Goal: Information Seeking & Learning: Learn about a topic

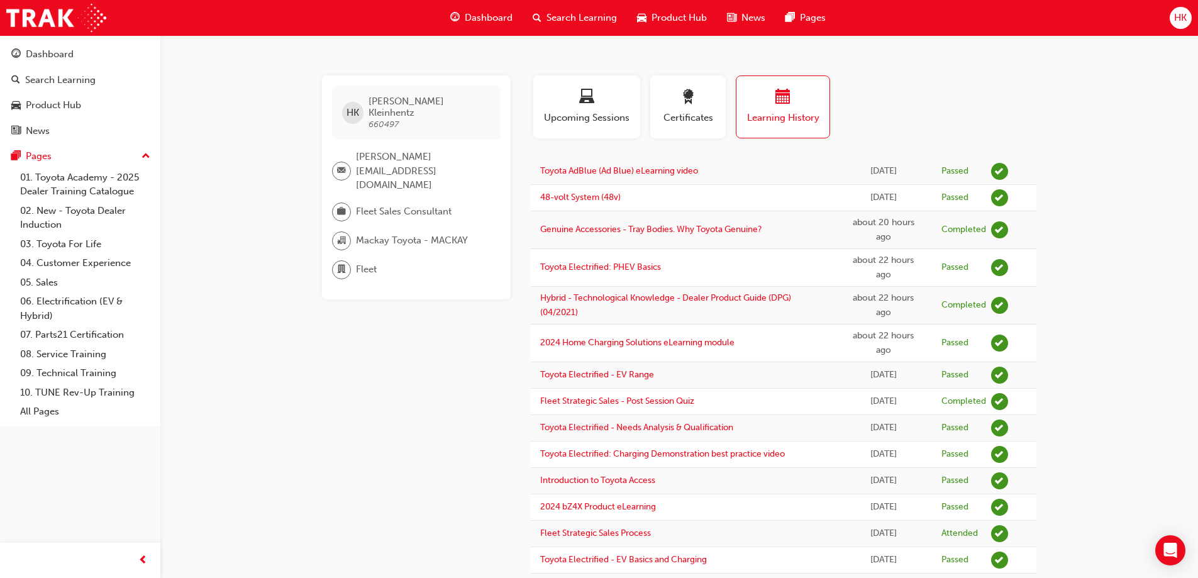
click at [487, 14] on span "Dashboard" at bounding box center [489, 18] width 48 height 14
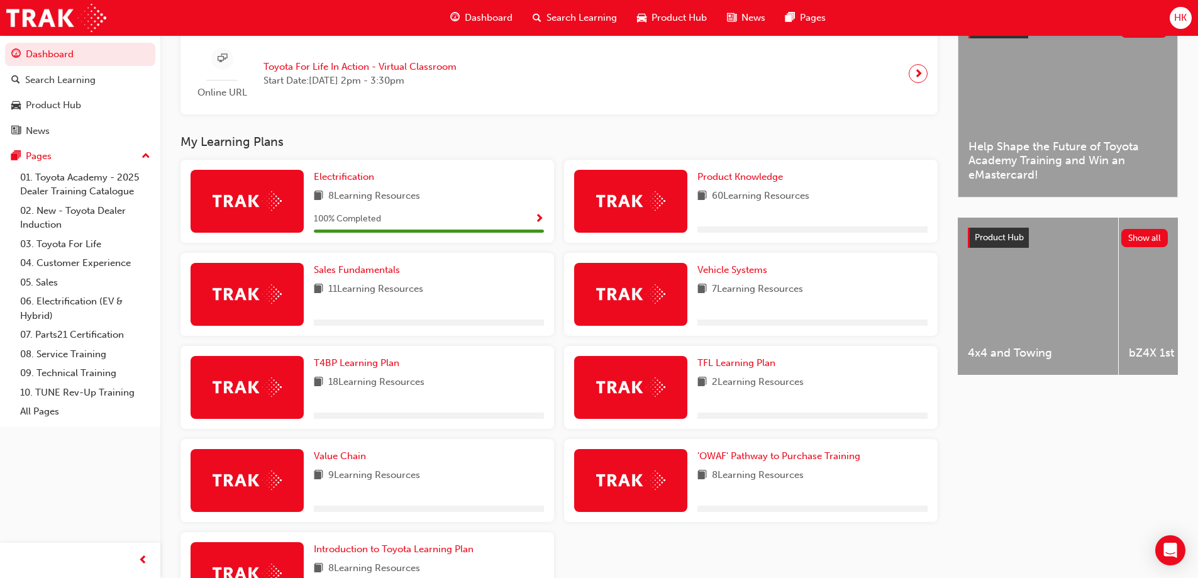
scroll to position [314, 0]
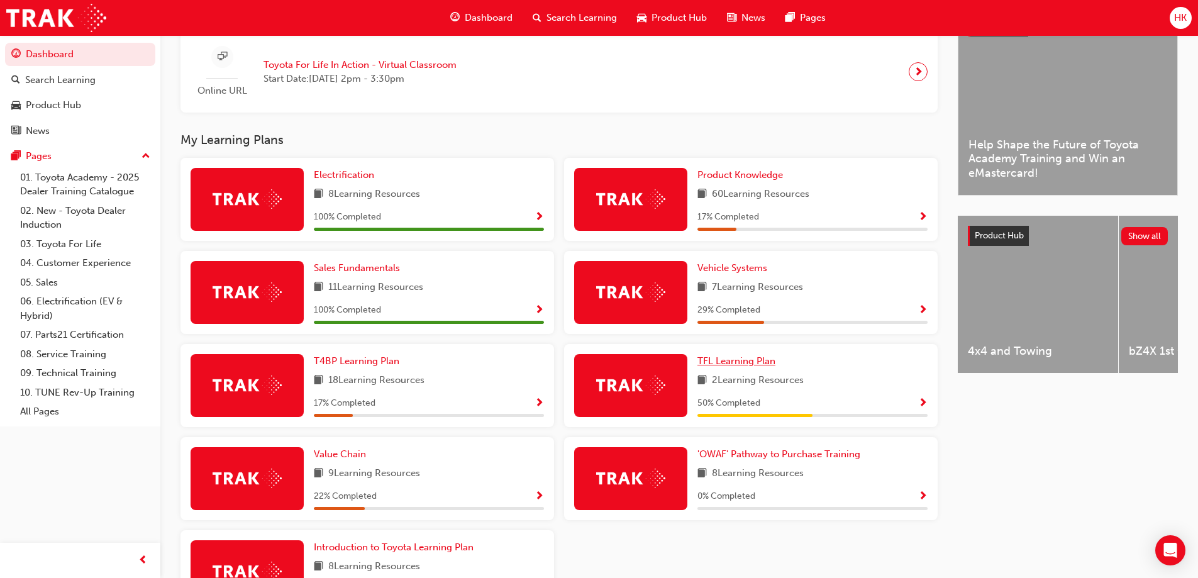
click at [748, 367] on span "TFL Learning Plan" at bounding box center [736, 360] width 78 height 11
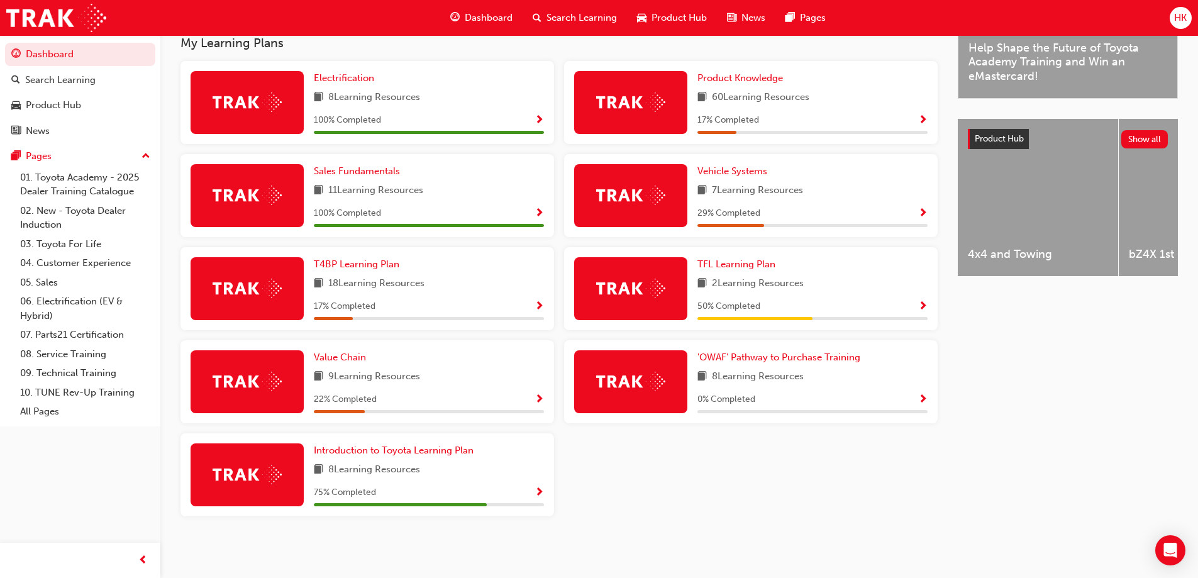
scroll to position [416, 0]
click at [397, 453] on span "Introduction to Toyota Learning Plan" at bounding box center [394, 450] width 160 height 11
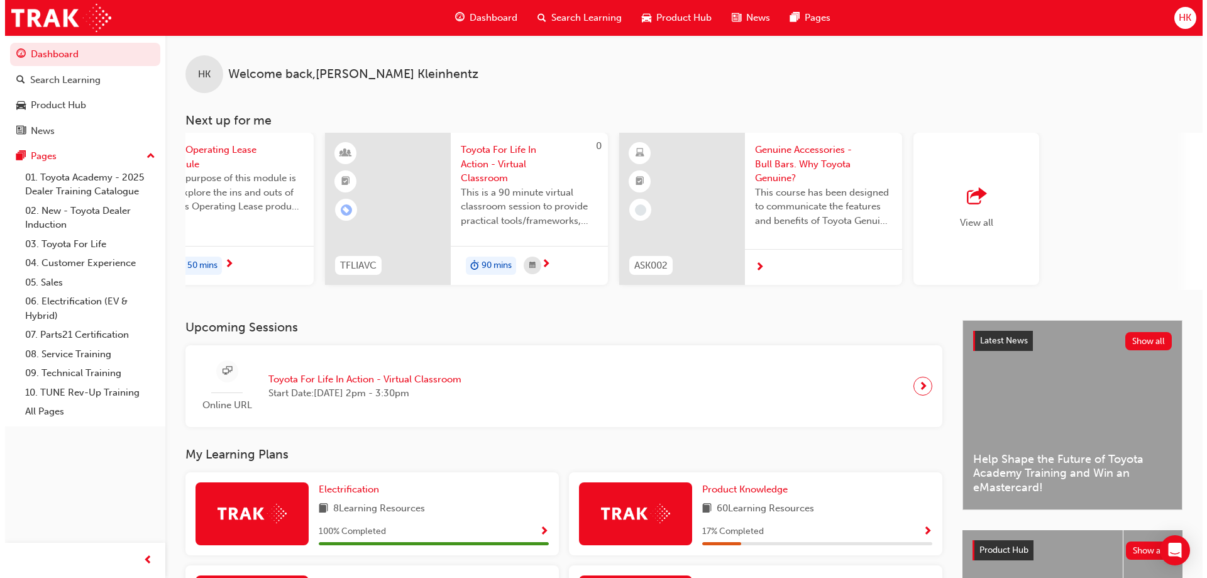
scroll to position [0, 746]
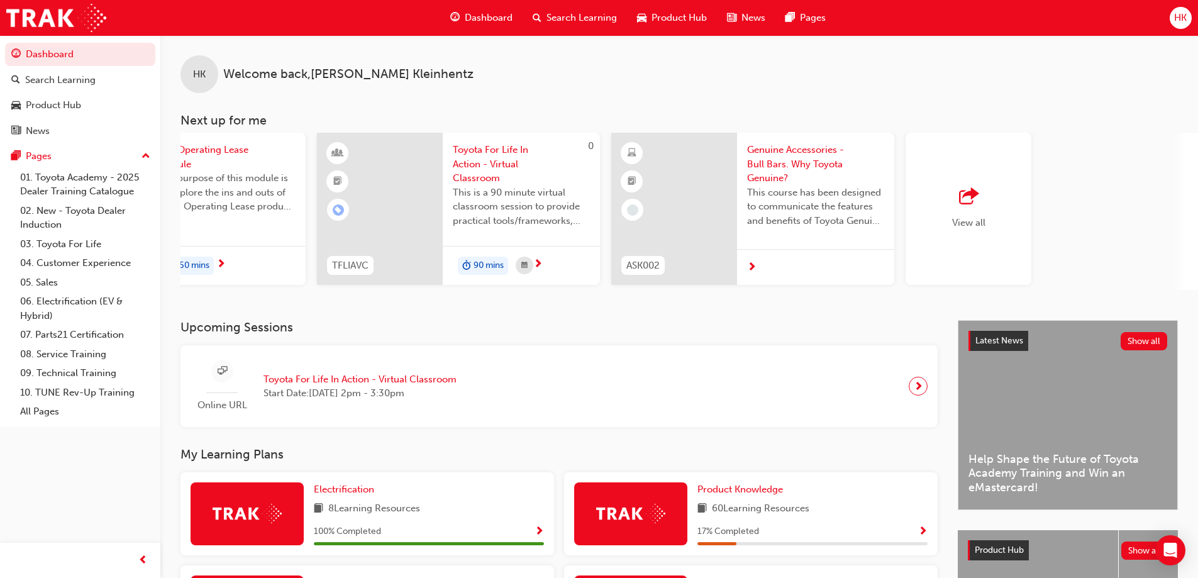
click at [755, 172] on span "Genuine Accessories - Bull Bars. Why Toyota Genuine?" at bounding box center [815, 164] width 137 height 43
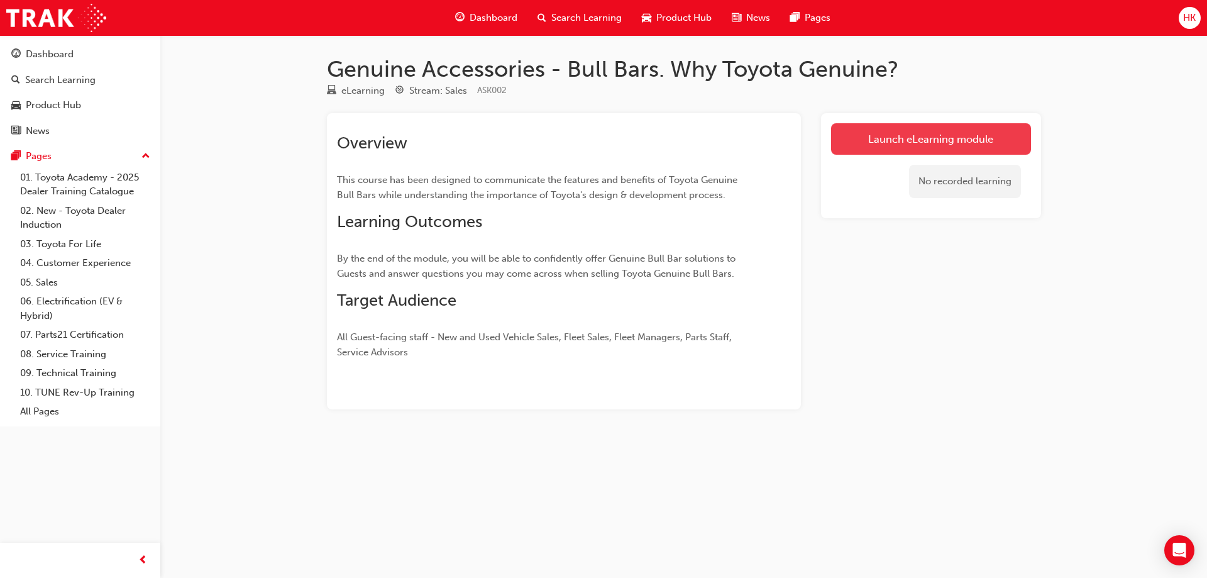
click at [928, 144] on link "Launch eLearning module" at bounding box center [931, 138] width 200 height 31
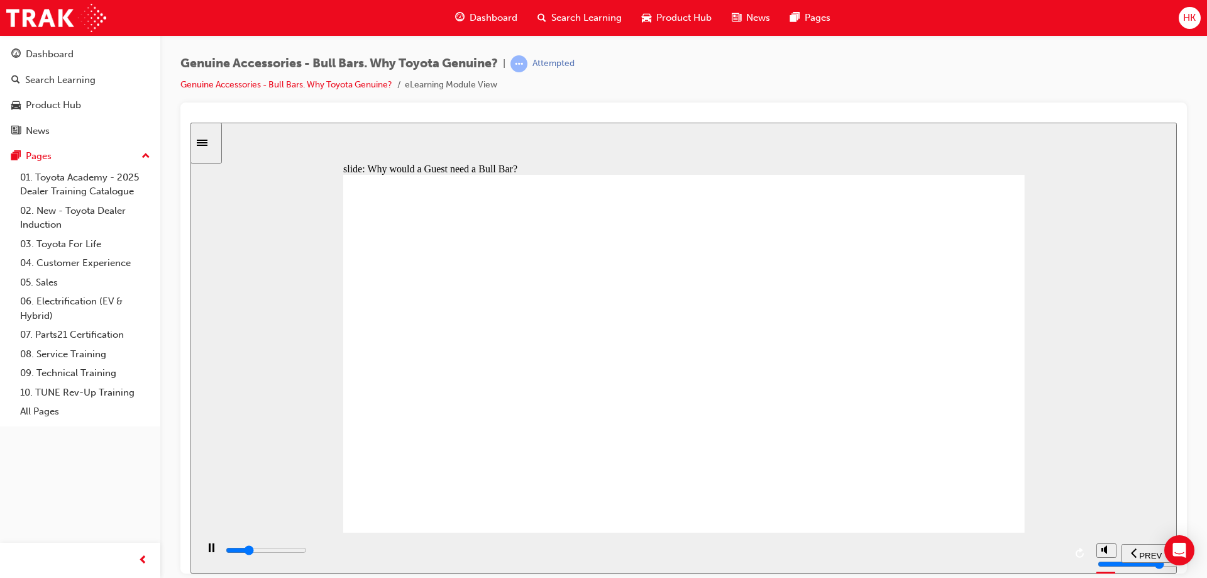
click at [209, 552] on icon "play/pause" at bounding box center [212, 547] width 6 height 9
click at [208, 551] on icon "play/pause" at bounding box center [211, 547] width 7 height 8
click at [209, 552] on rect "play/pause" at bounding box center [210, 547] width 2 height 9
click at [208, 551] on icon "play/pause" at bounding box center [211, 547] width 7 height 8
click at [209, 552] on rect "play/pause" at bounding box center [210, 547] width 2 height 9
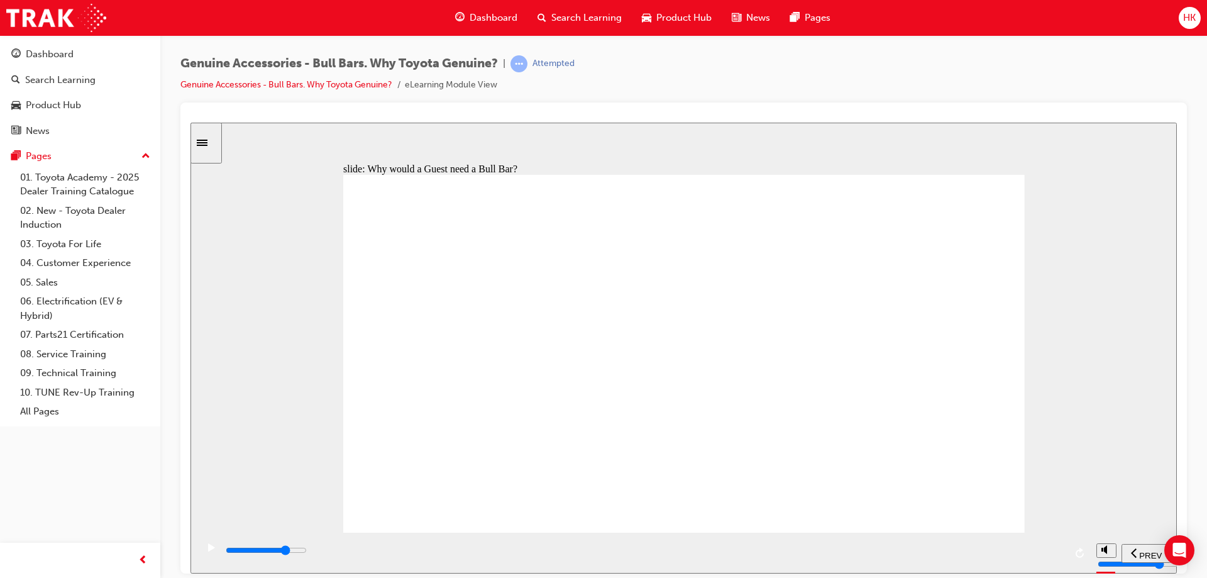
click at [208, 551] on icon "play/pause" at bounding box center [211, 547] width 7 height 8
click at [209, 550] on icon "play/pause" at bounding box center [212, 547] width 6 height 9
click at [208, 551] on icon "play/pause" at bounding box center [211, 547] width 7 height 8
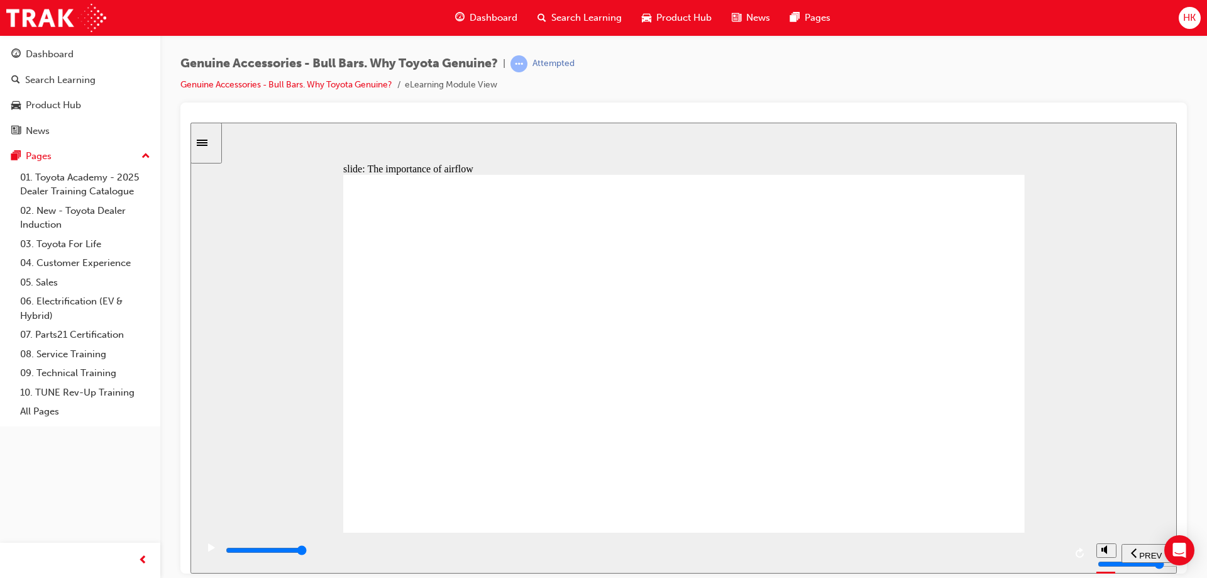
click at [209, 552] on icon "play/pause" at bounding box center [212, 547] width 6 height 9
click at [209, 551] on icon "play/pause" at bounding box center [211, 547] width 7 height 8
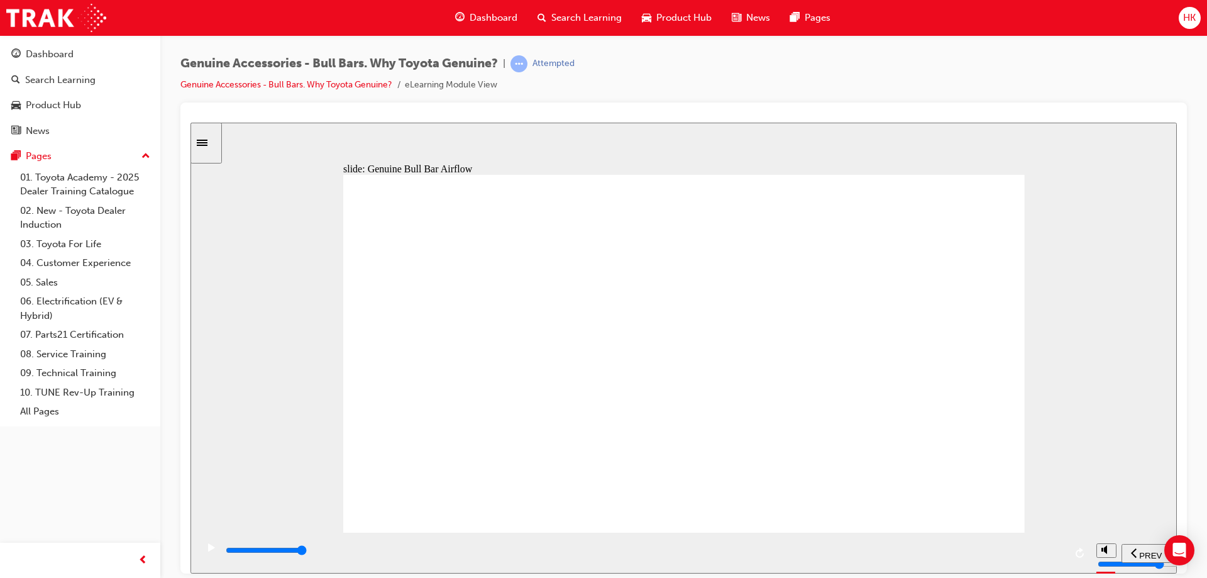
click at [208, 551] on icon "play/pause" at bounding box center [211, 547] width 7 height 8
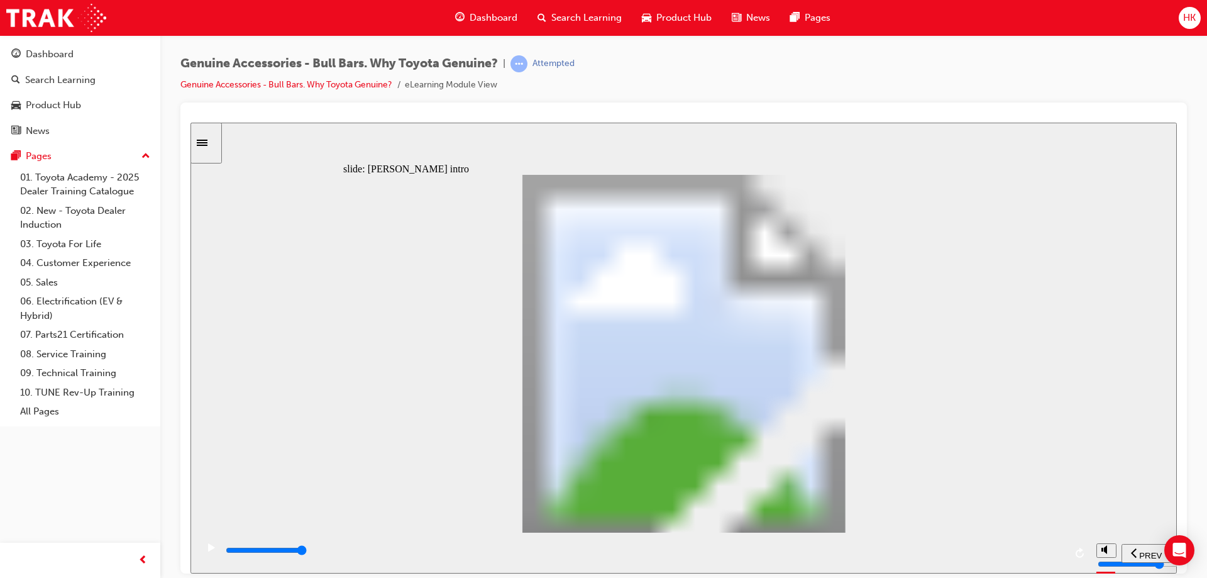
type input "8500"
type input "102"
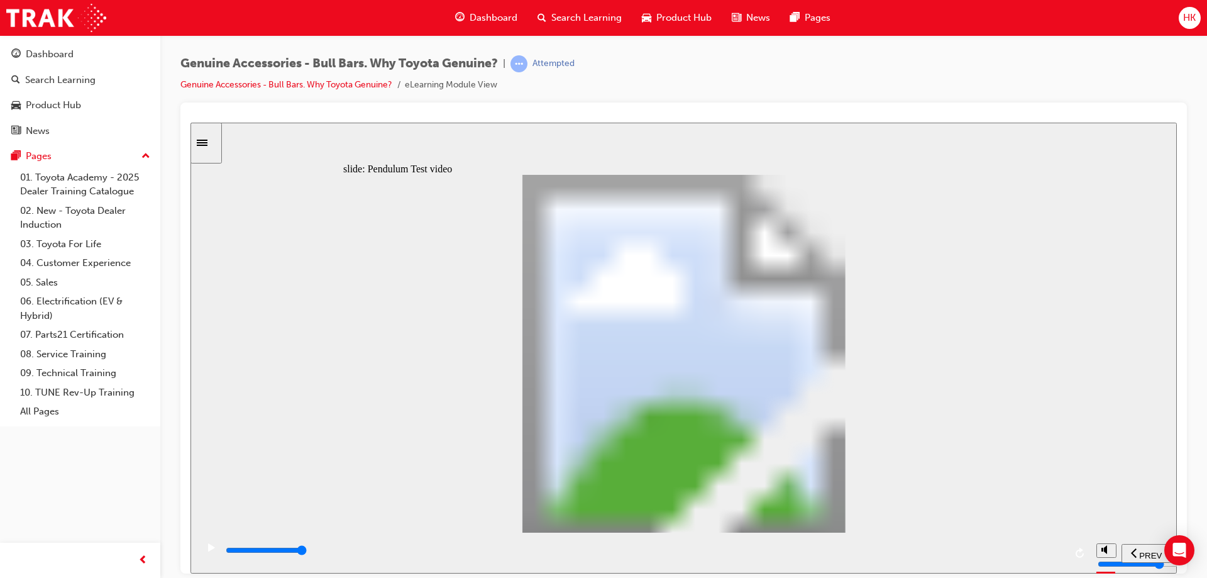
type input "5100"
type input "0"
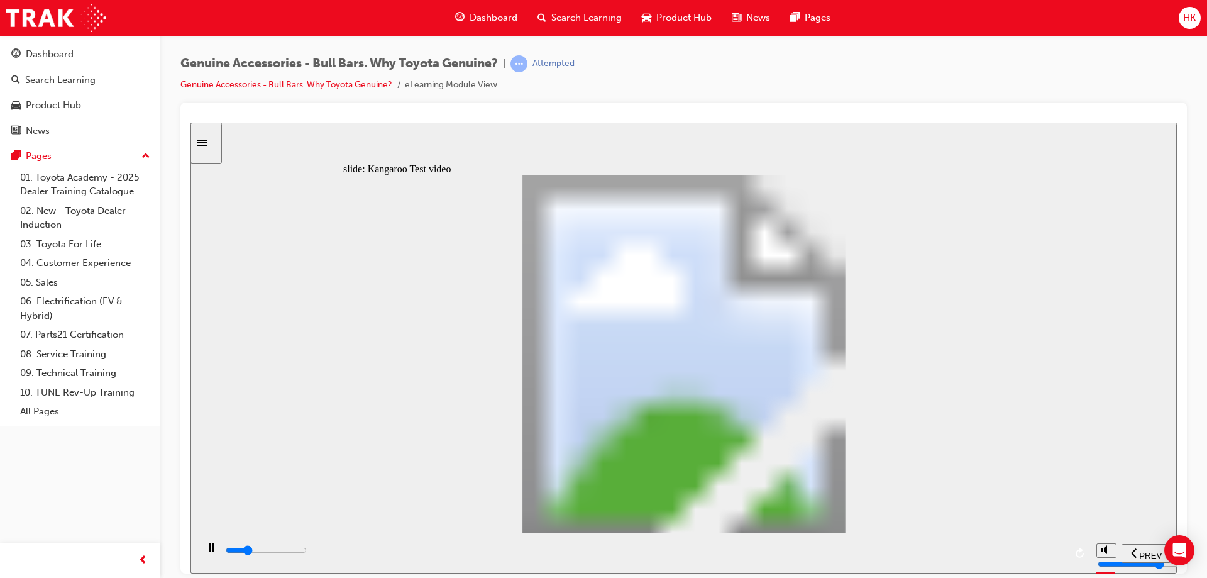
type input "5100"
type input "0"
type input "5200"
type input "0"
type input "5200"
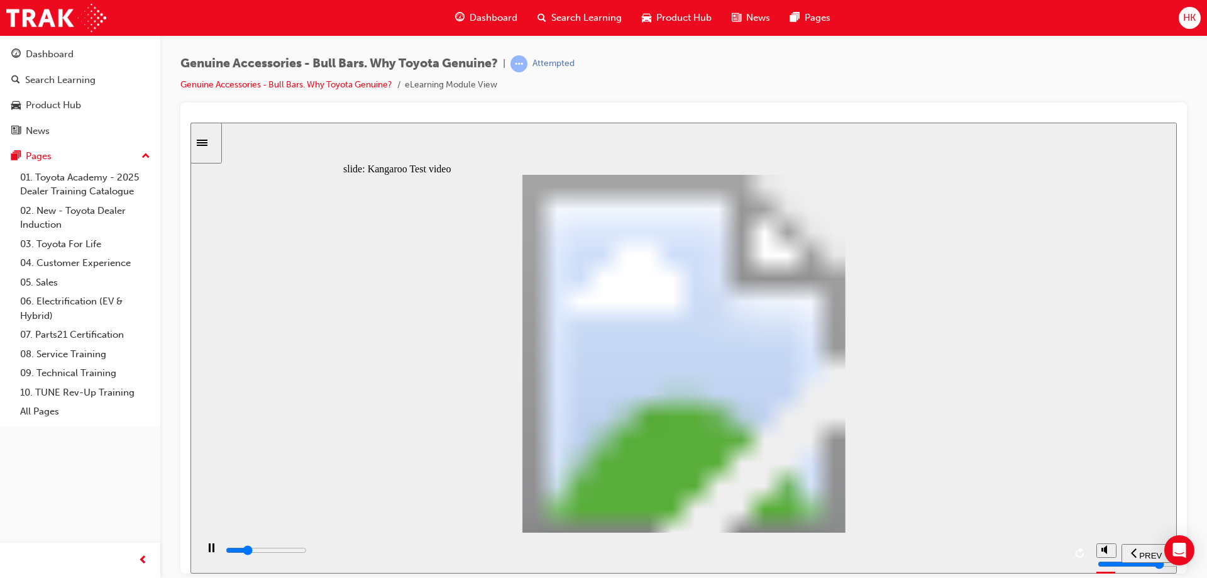
type input "0"
type input "5200"
type input "0"
type input "5200"
type input "0"
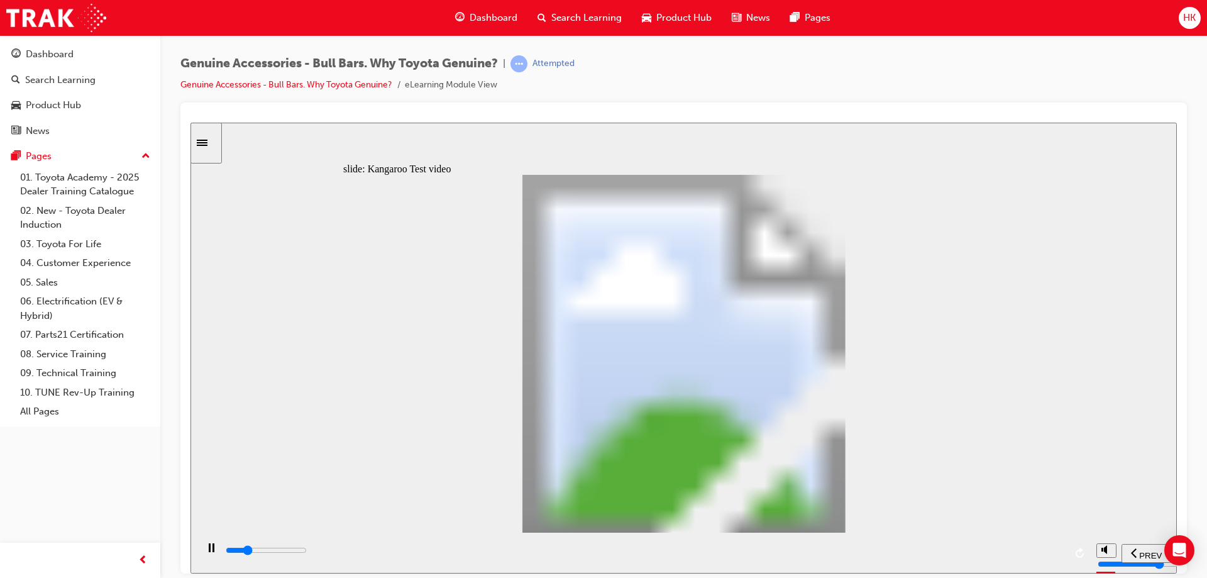
type input "5200"
type input "0"
type input "5300"
type input "0"
type input "5300"
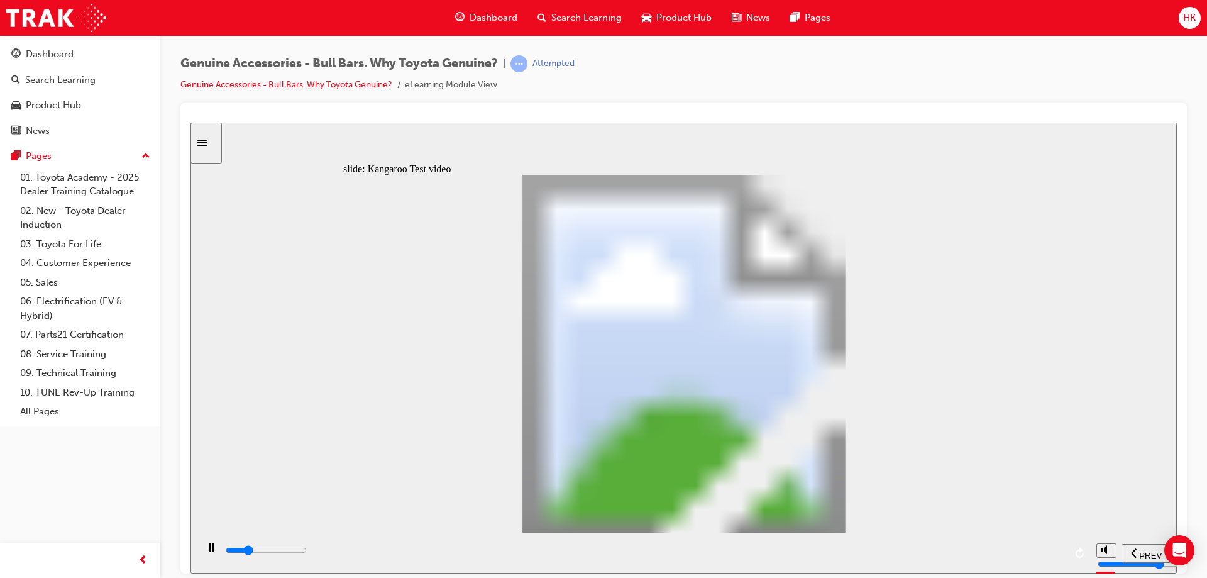
type input "0"
type input "5300"
type input "0"
type input "5300"
type input "0"
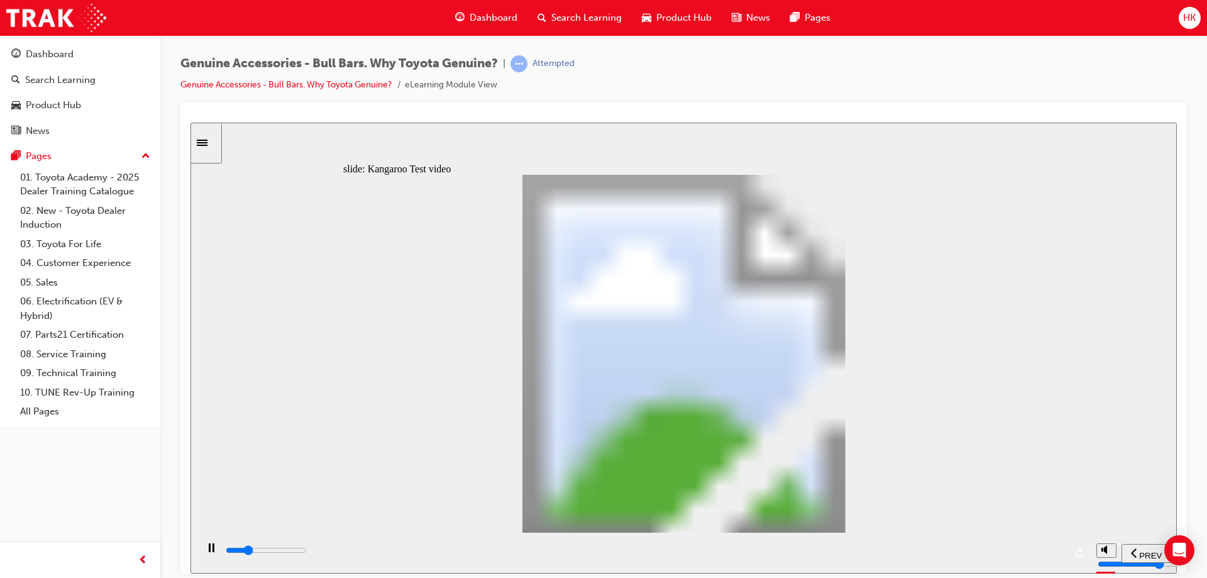
type input "5300"
type input "0"
type input "5300"
type input "0"
type input "5400"
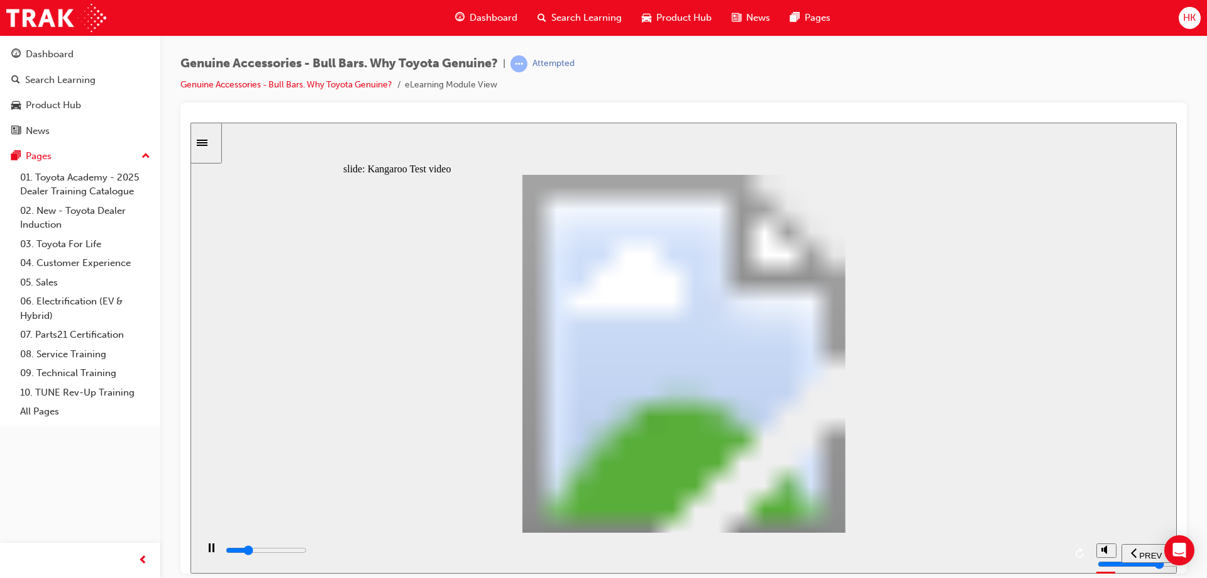
type input "0"
type input "5400"
type input "0"
type input "5700"
type input "1"
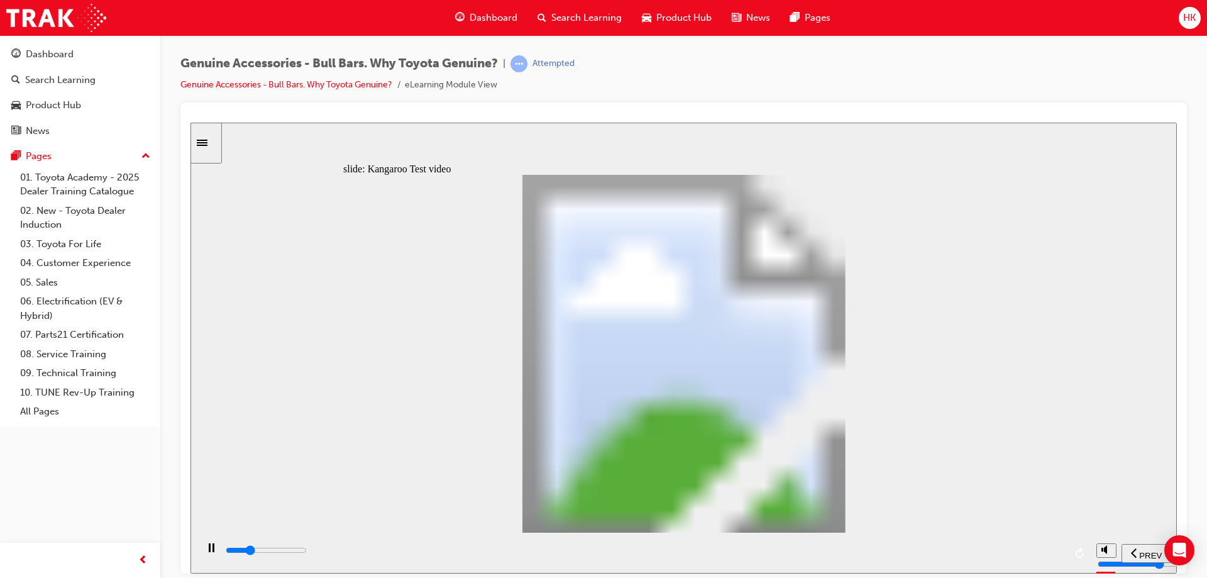
type input "5900"
type input "1"
type input "6200"
type input "1"
type input "6500"
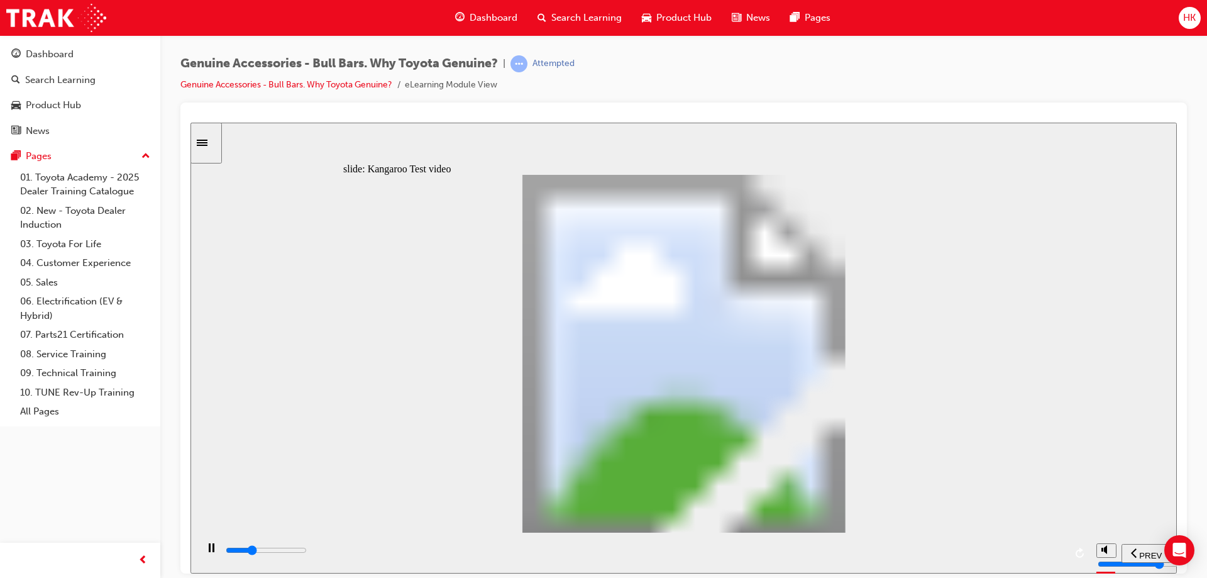
type input "2"
type input "6700"
type input "2"
type input "7000"
type input "2"
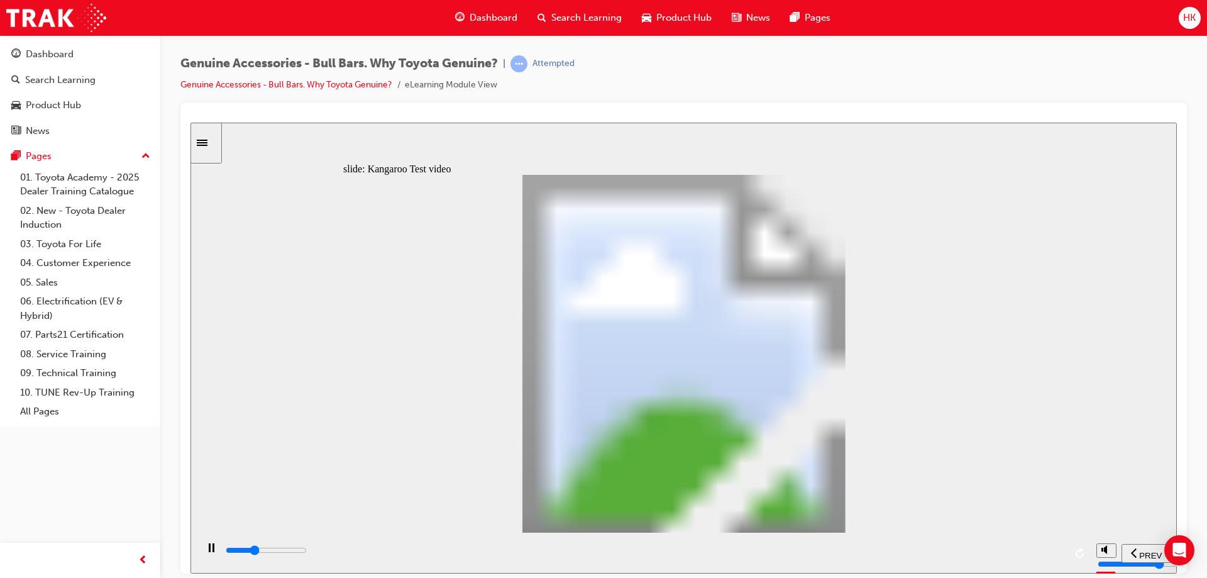
type input "7300"
type input "2"
type input "7500"
type input "3"
type input "7800"
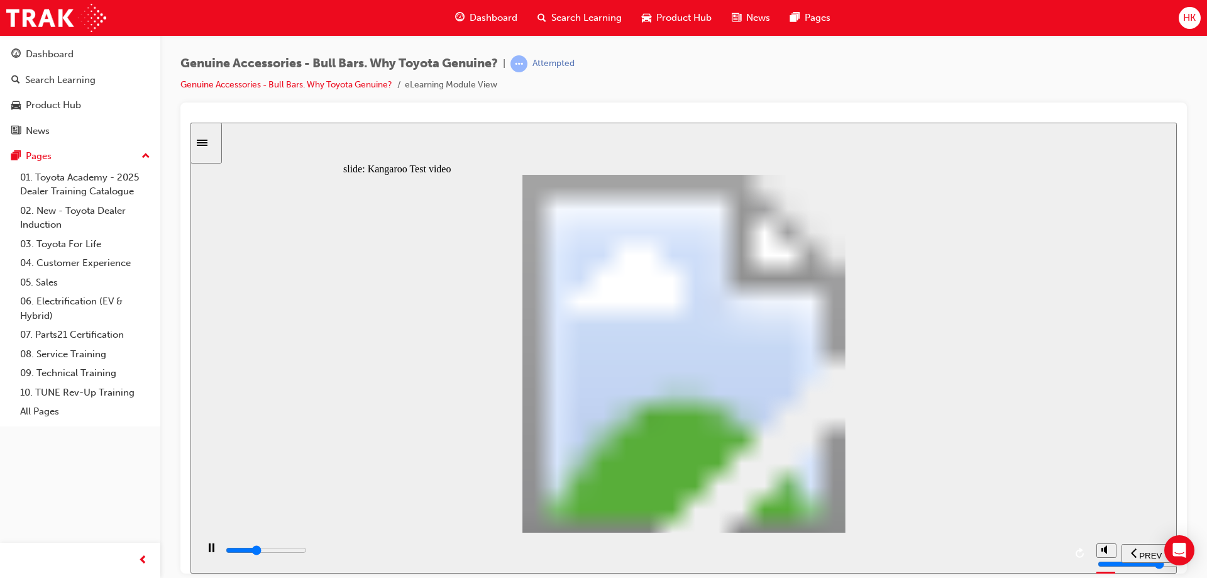
type input "3"
type input "8100"
type input "3"
type input "8300"
type input "3"
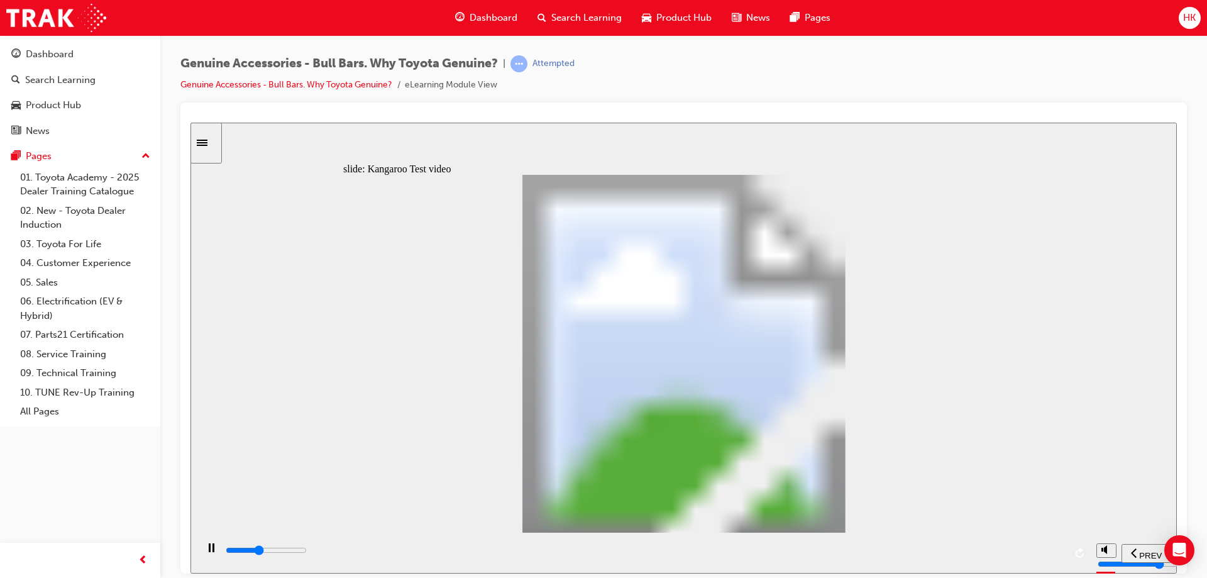
type input "8600"
type input "4"
type input "8800"
type input "4"
type input "9100"
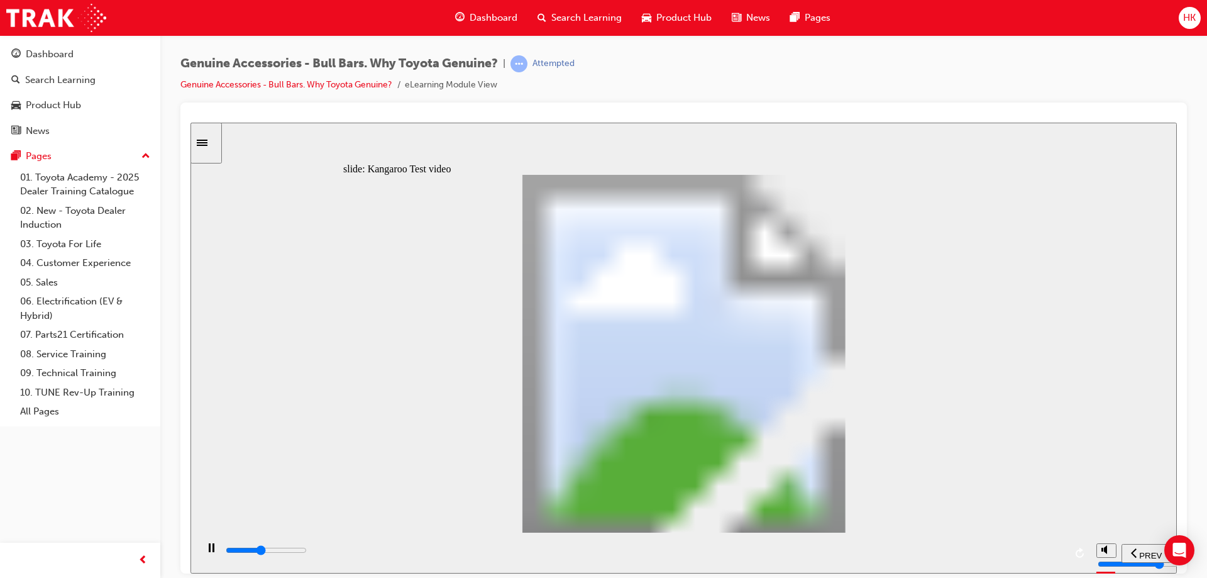
type input "4"
type input "9400"
type input "4"
type input "9600"
type input "5"
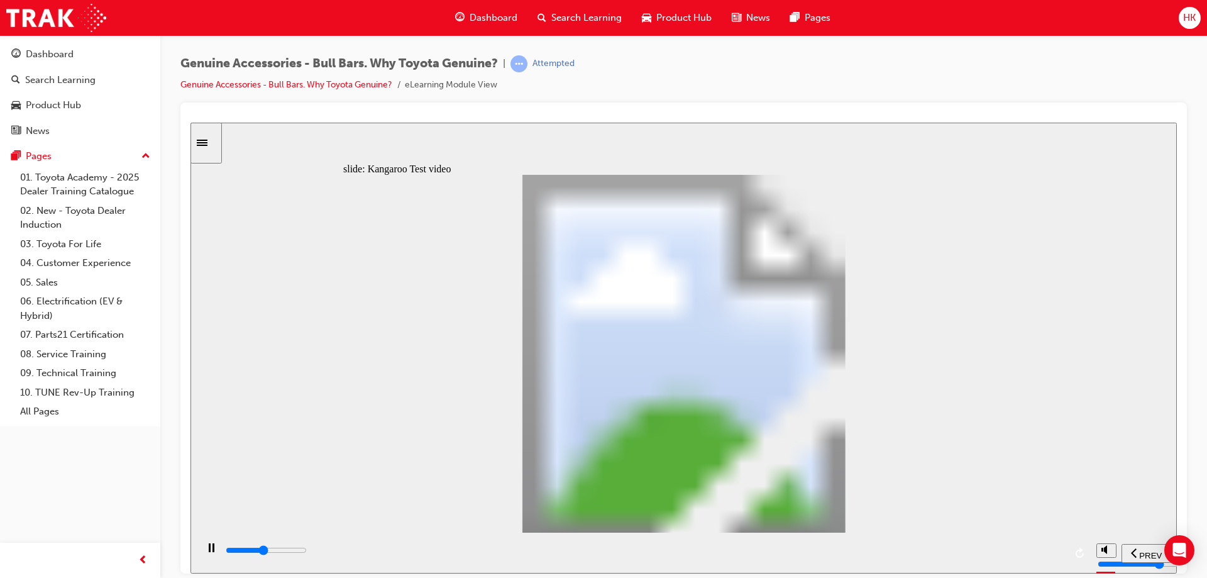
type input "9900"
type input "5"
type input "10200"
type input "5"
type input "10400"
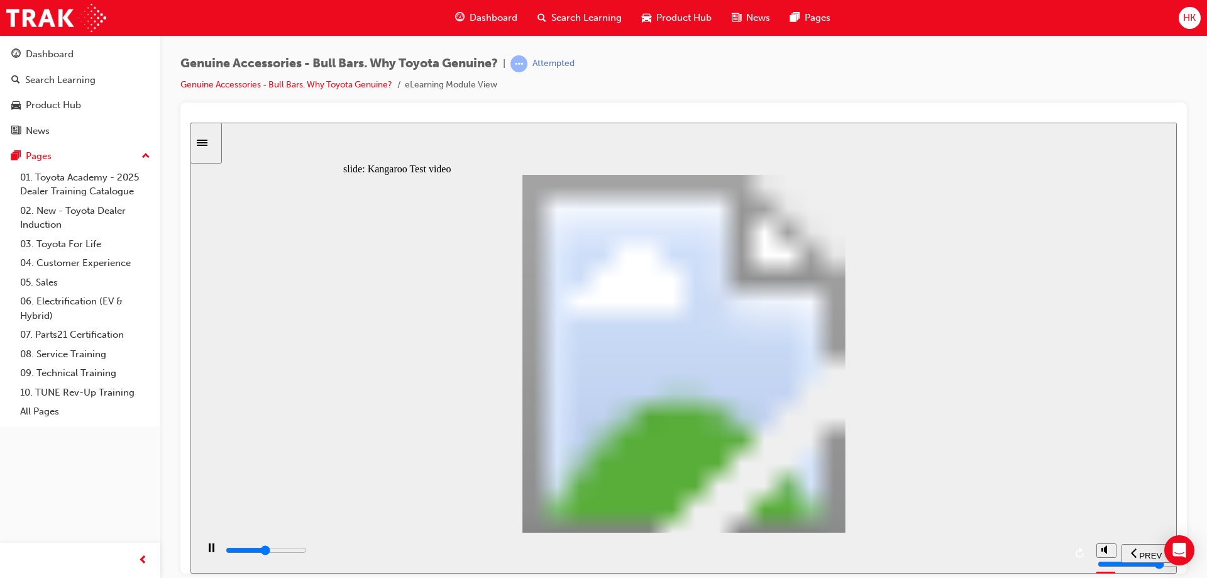
type input "6"
type input "10700"
type input "6"
type input "11000"
type input "6"
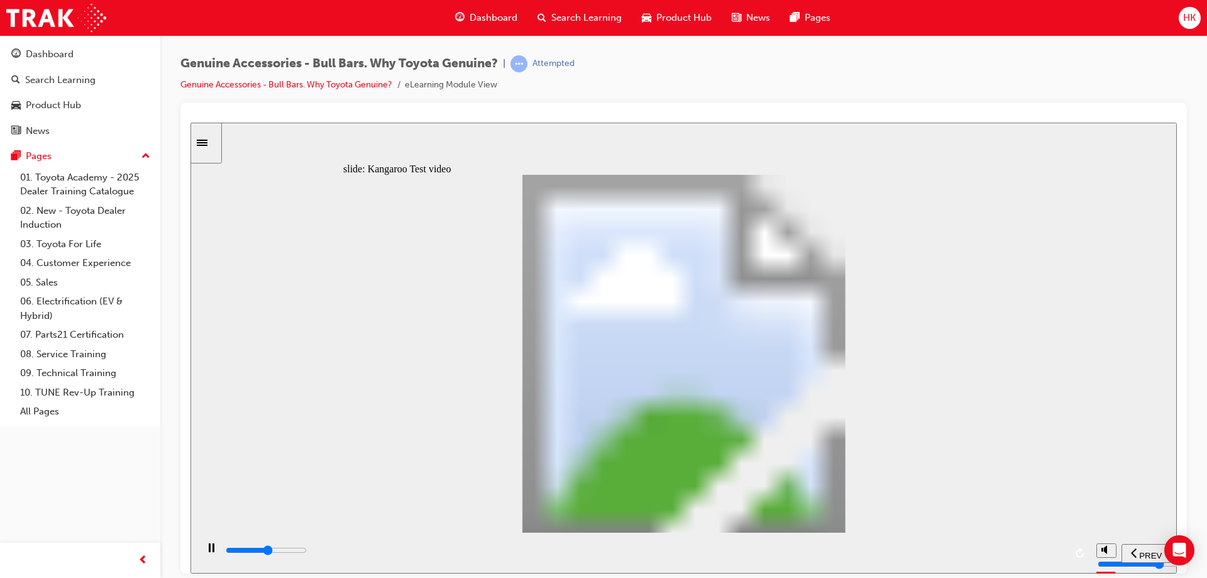
type input "11200"
type input "6"
type input "11500"
type input "7"
type input "11800"
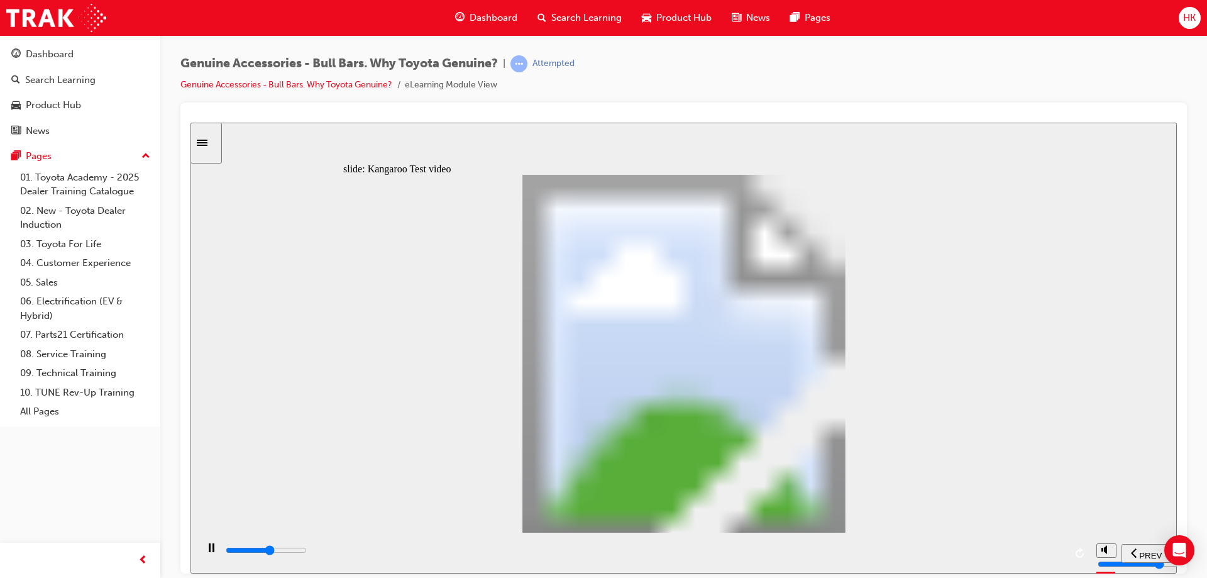
type input "7"
type input "12000"
type input "7"
type input "12300"
type input "7"
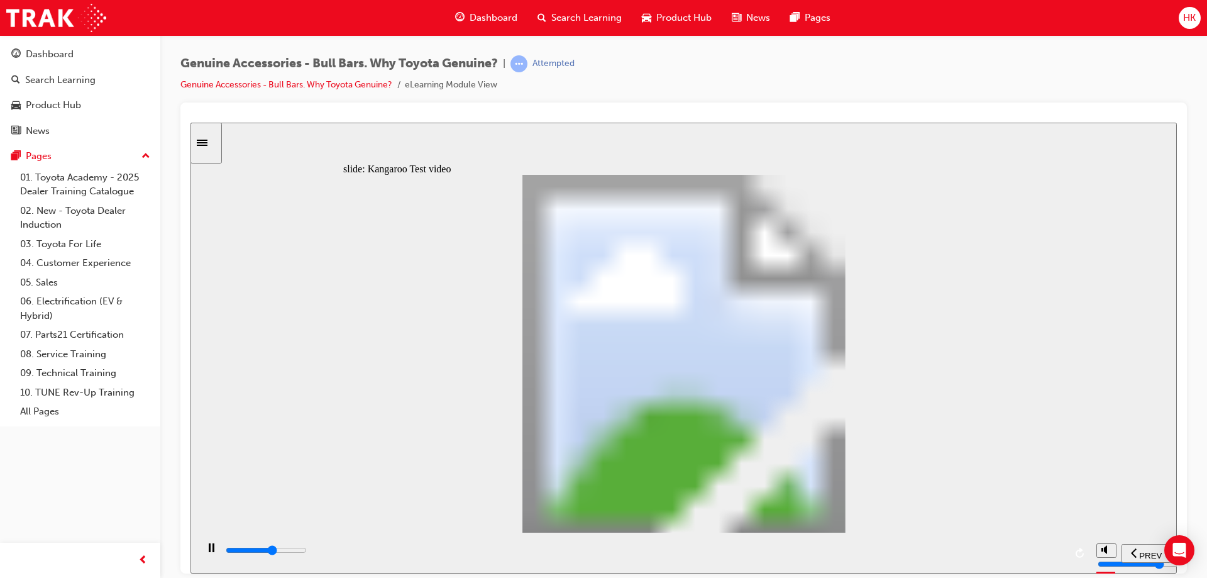
type input "12600"
type input "8"
type input "12800"
type input "8"
type input "13100"
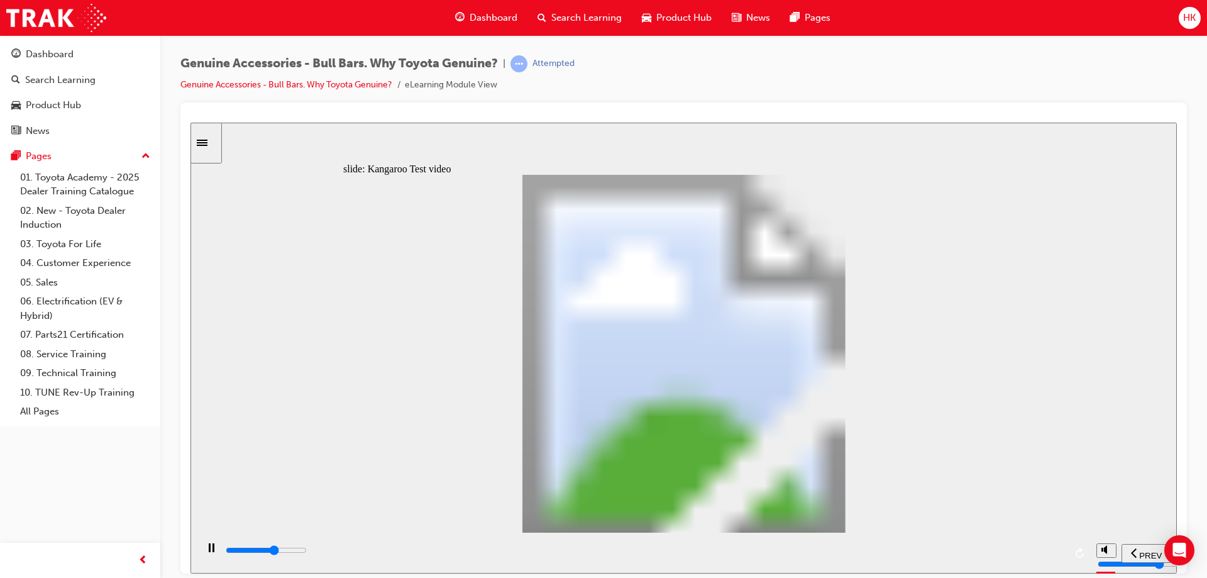
type input "8"
type input "13400"
type input "8"
type input "13600"
type input "9"
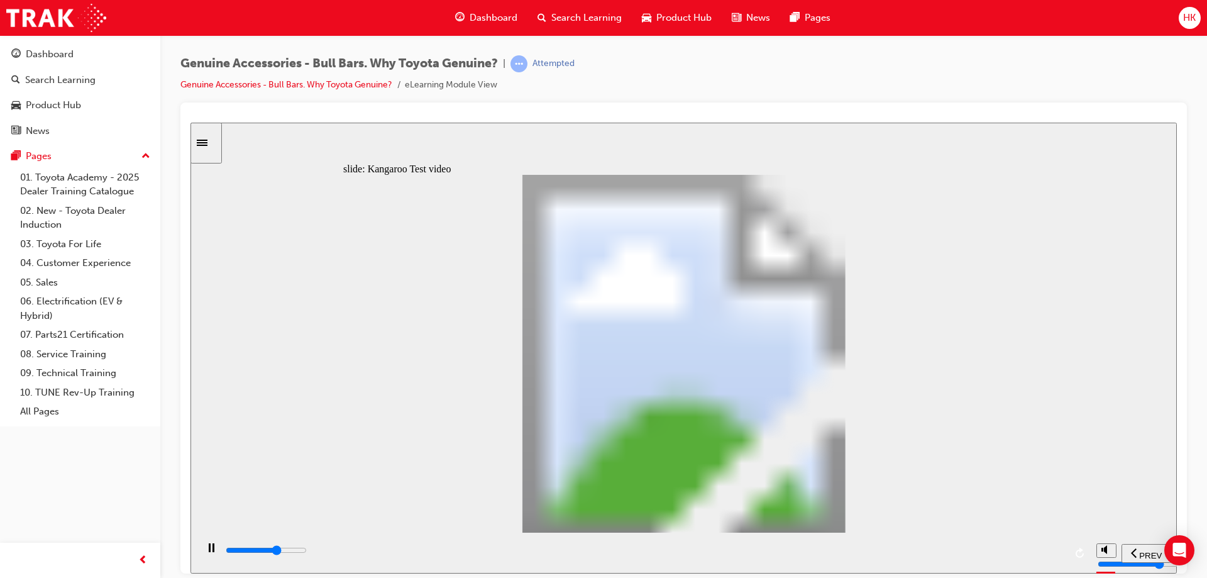
type input "13900"
type input "9"
type input "14200"
type input "9"
type input "14400"
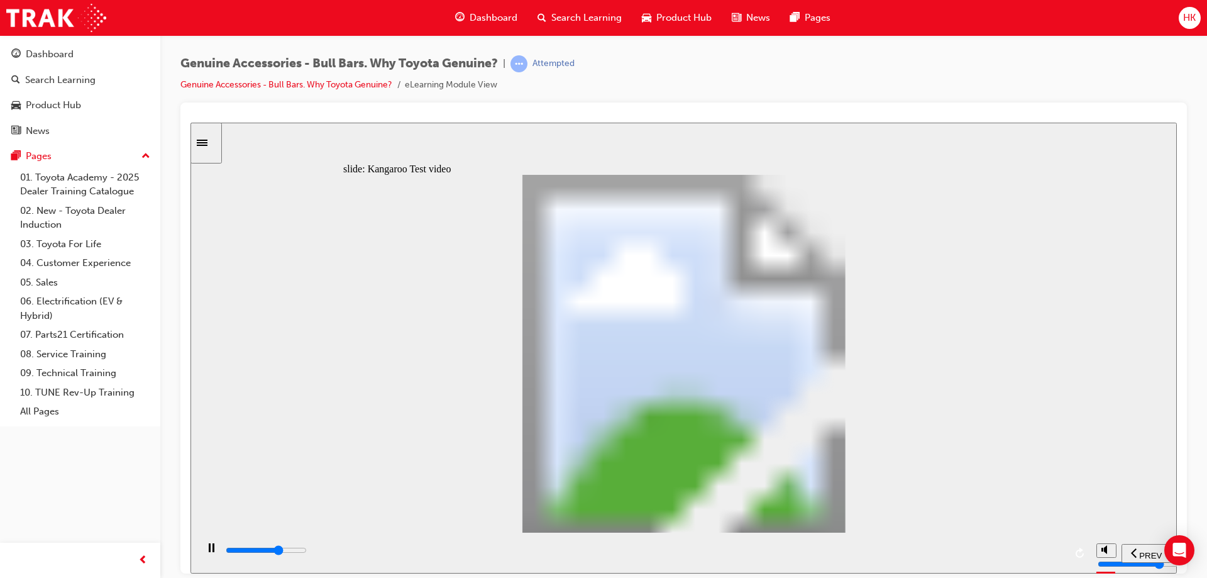
type input "9"
type input "14700"
type input "10"
type input "15000"
type input "10"
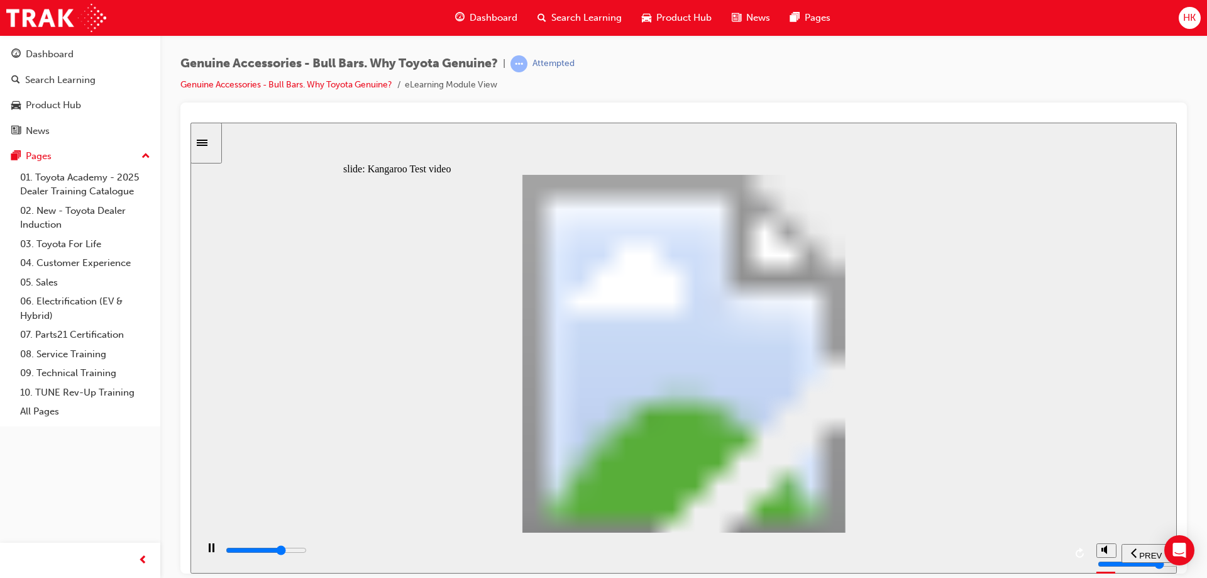
type input "15200"
type input "10"
type input "15500"
type input "11"
type input "15800"
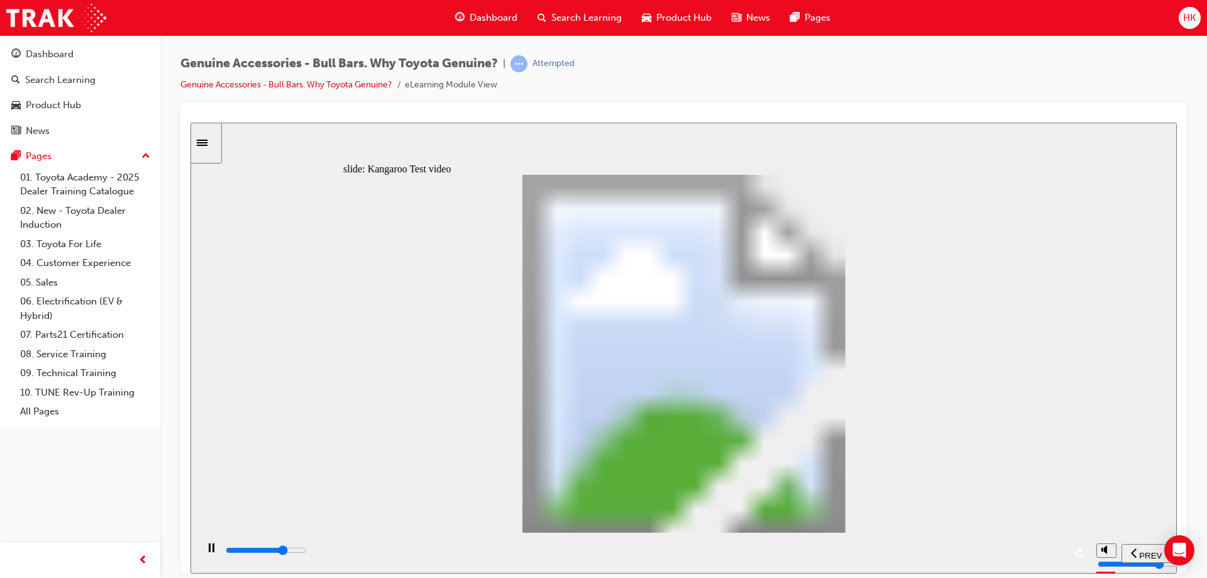
type input "11"
type input "16000"
type input "11"
type input "16300"
type input "11"
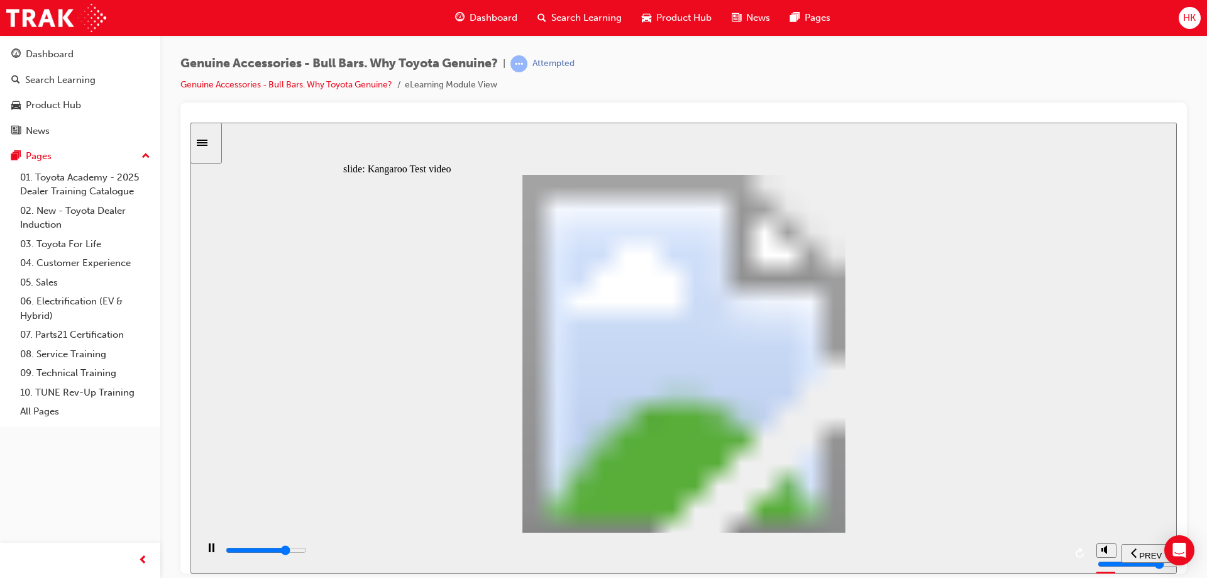
type input "16600"
type input "12"
type input "16800"
type input "12"
type input "17100"
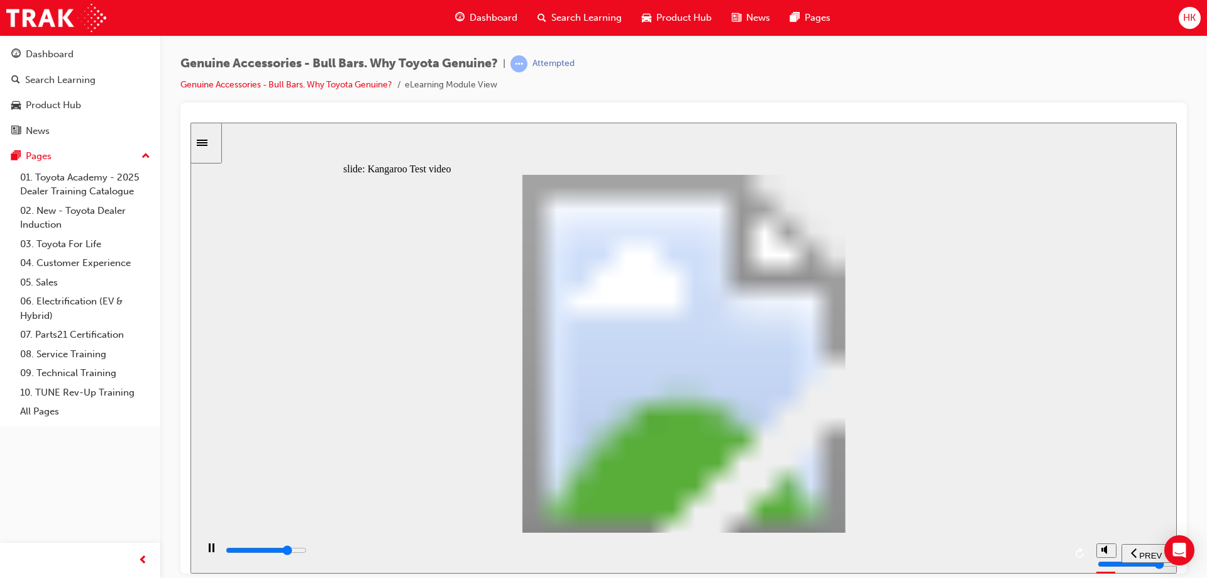
type input "12"
type input "17400"
type input "12"
type input "17600"
type input "13"
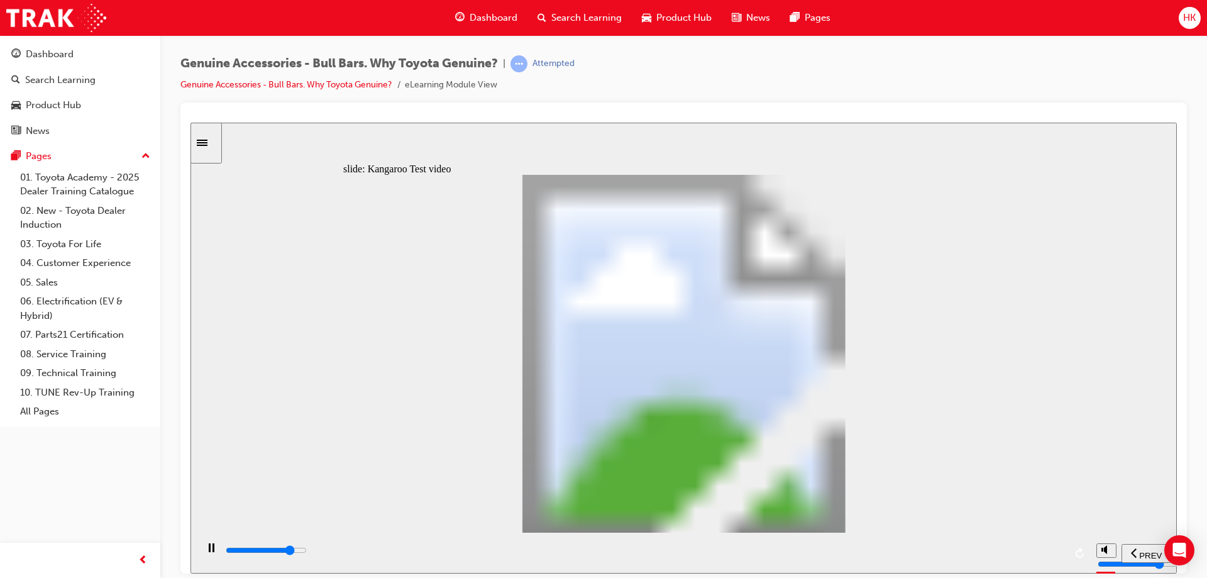
type input "17900"
type input "13"
type input "18200"
type input "13"
type input "18400"
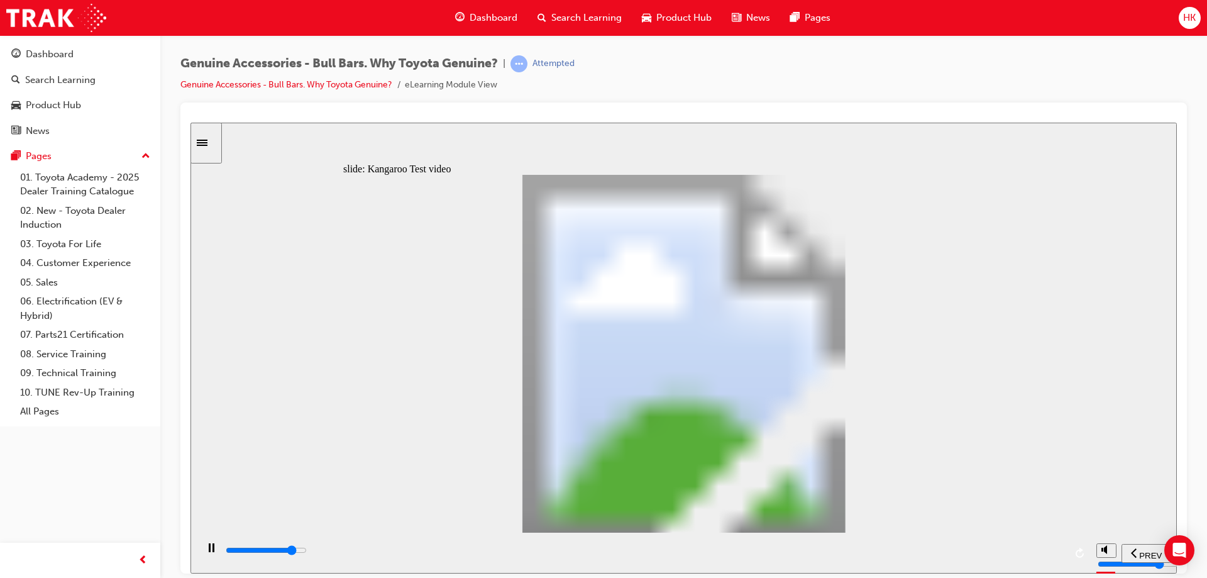
type input "14"
type input "18700"
type input "14"
type input "18900"
type input "14"
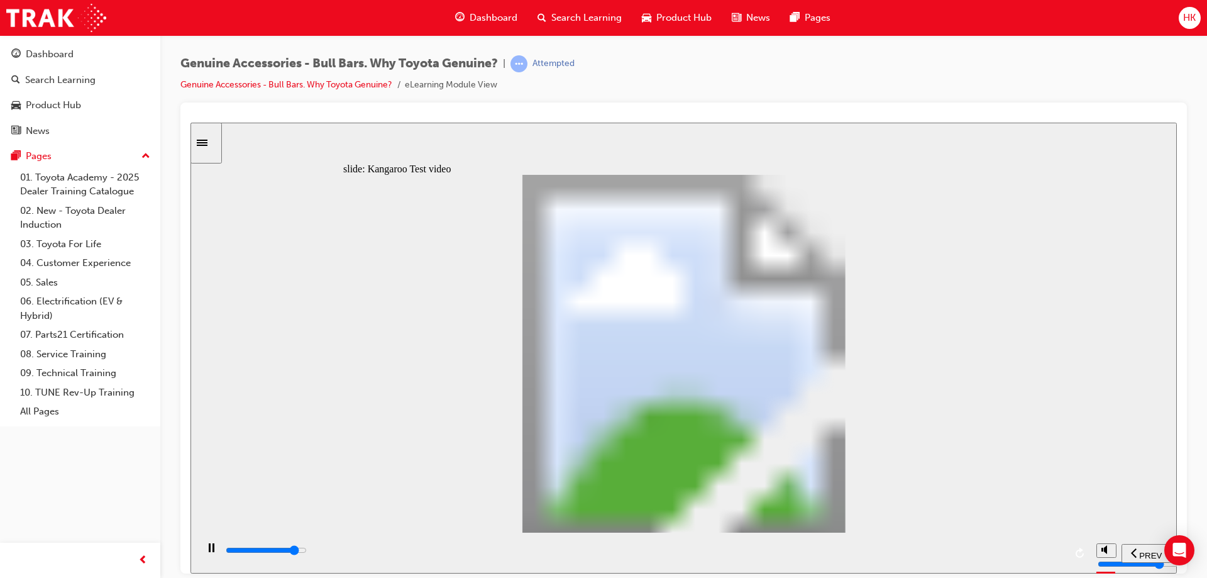
type input "19200"
type input "14"
type input "19500"
type input "15"
type input "19700"
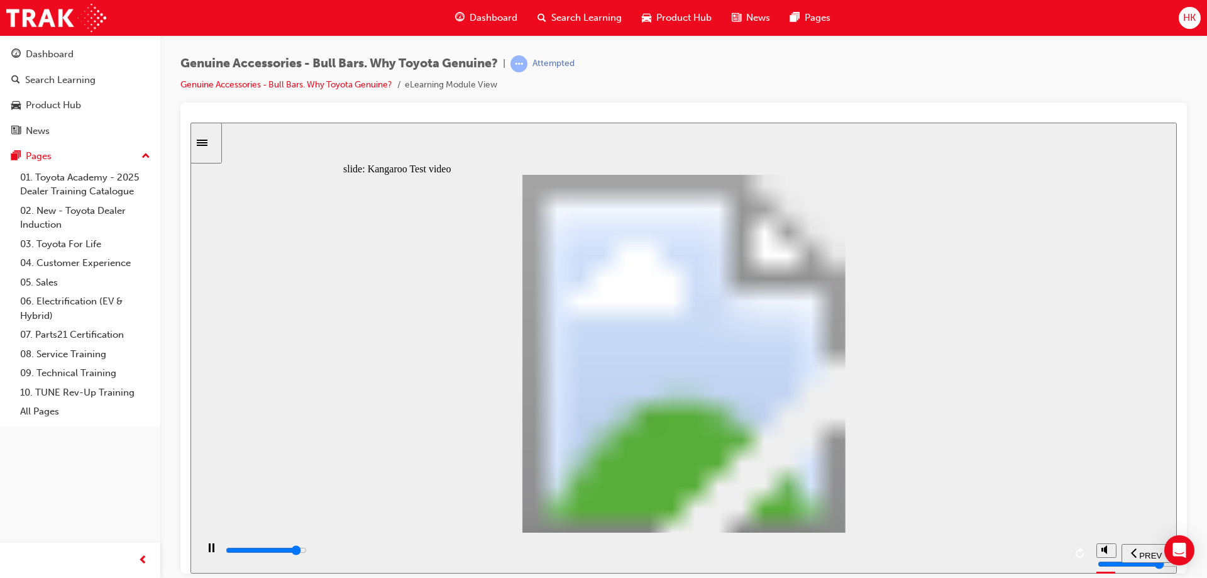
type input "15"
type input "20000"
type input "15"
type input "20300"
type input "15"
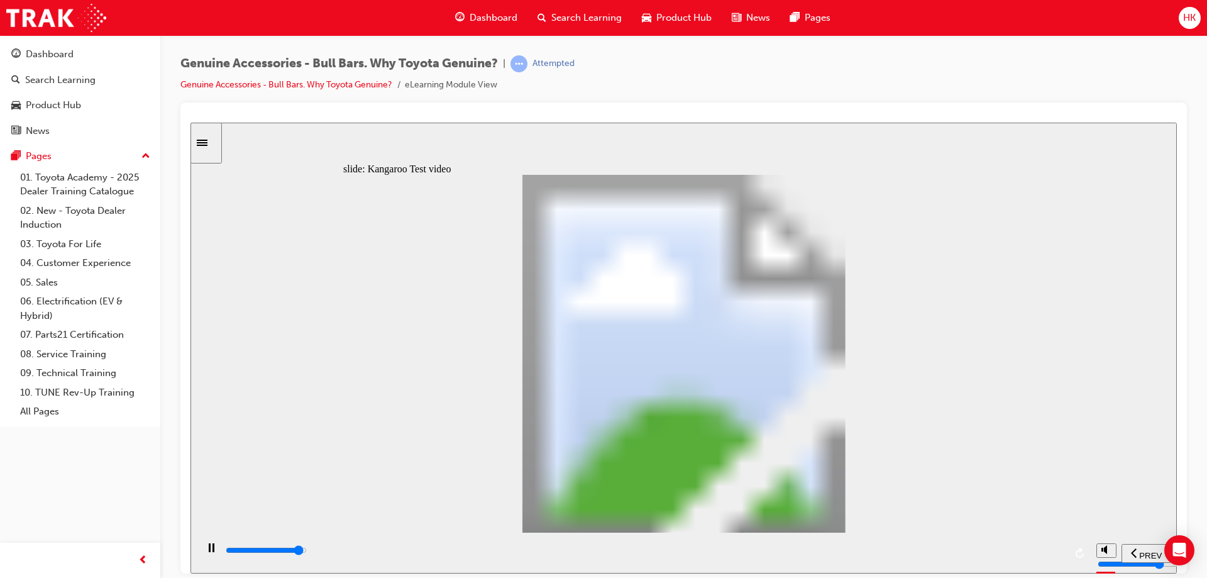
type input "20500"
type input "16"
type input "20800"
type input "16"
type input "21100"
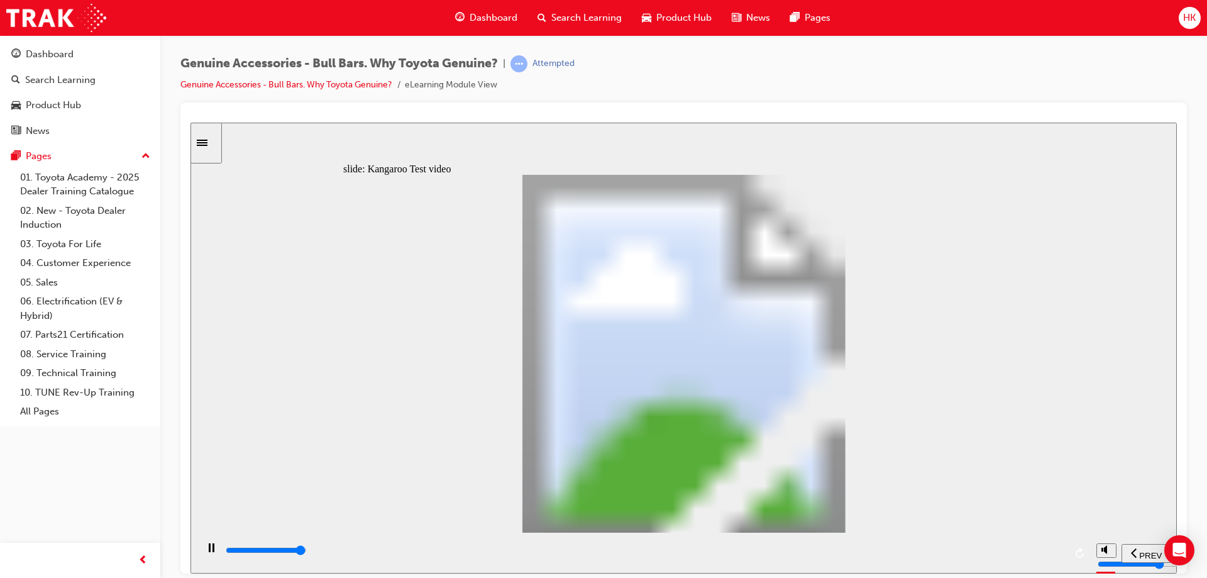
type input "16"
type input "21300"
type input "16"
type input "21500"
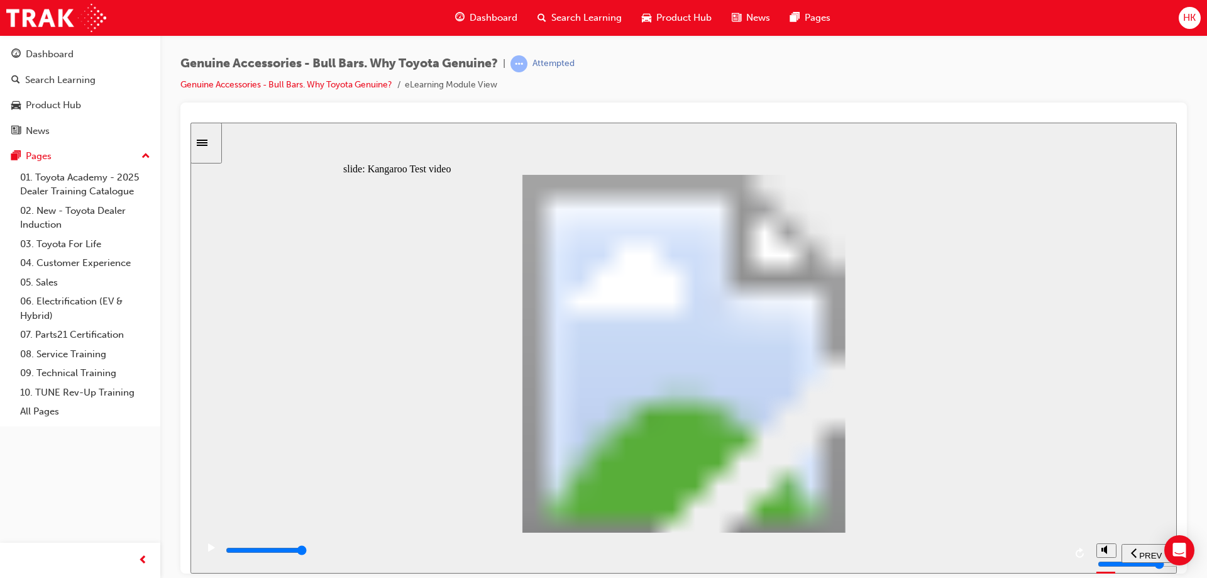
type input "21"
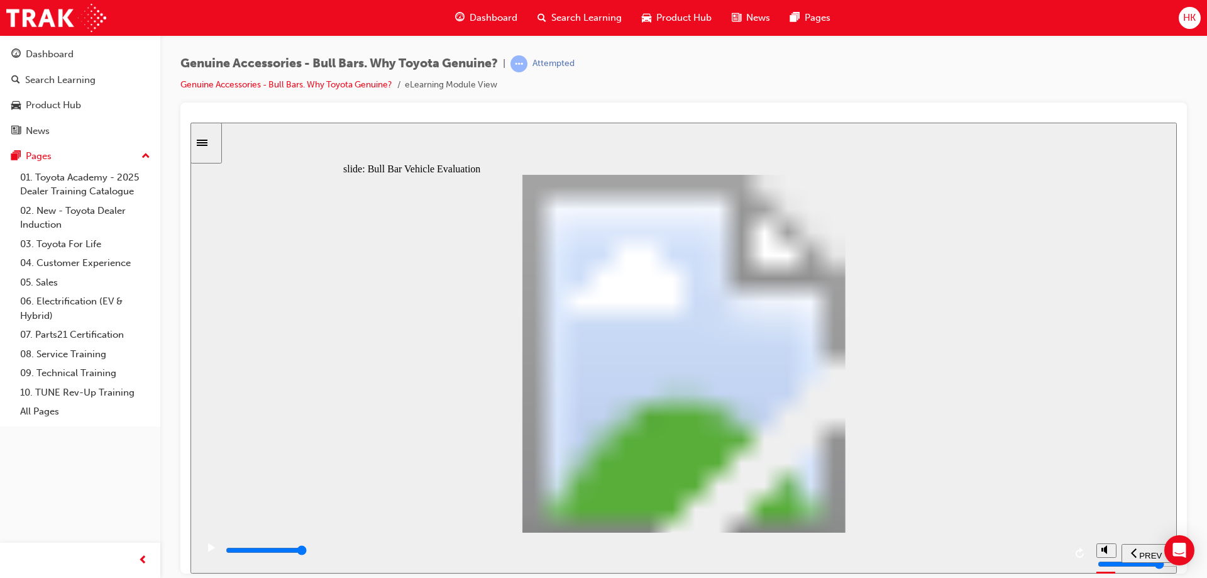
click at [208, 551] on icon "play/pause" at bounding box center [211, 547] width 7 height 8
click at [1005, 553] on div "playback controls" at bounding box center [645, 550] width 841 height 14
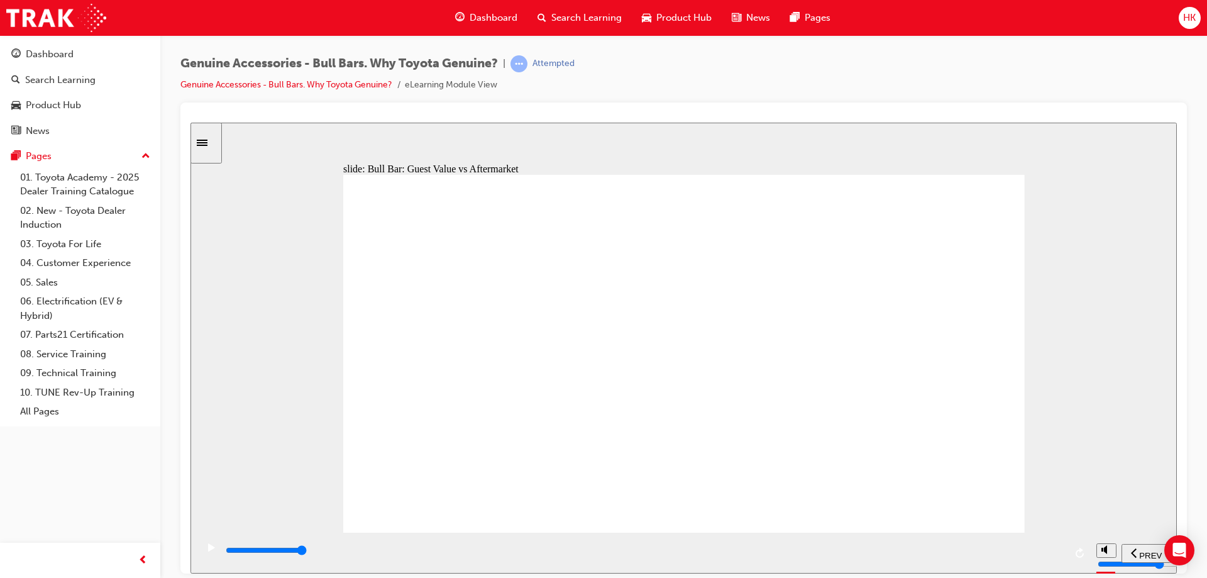
type input "24300"
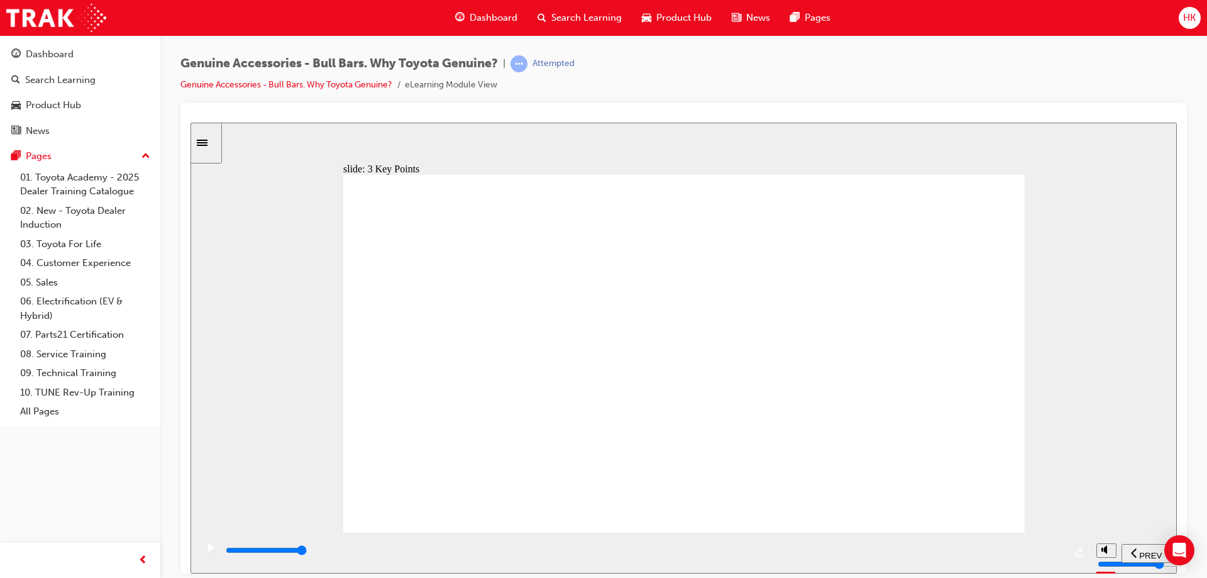
type input "7000"
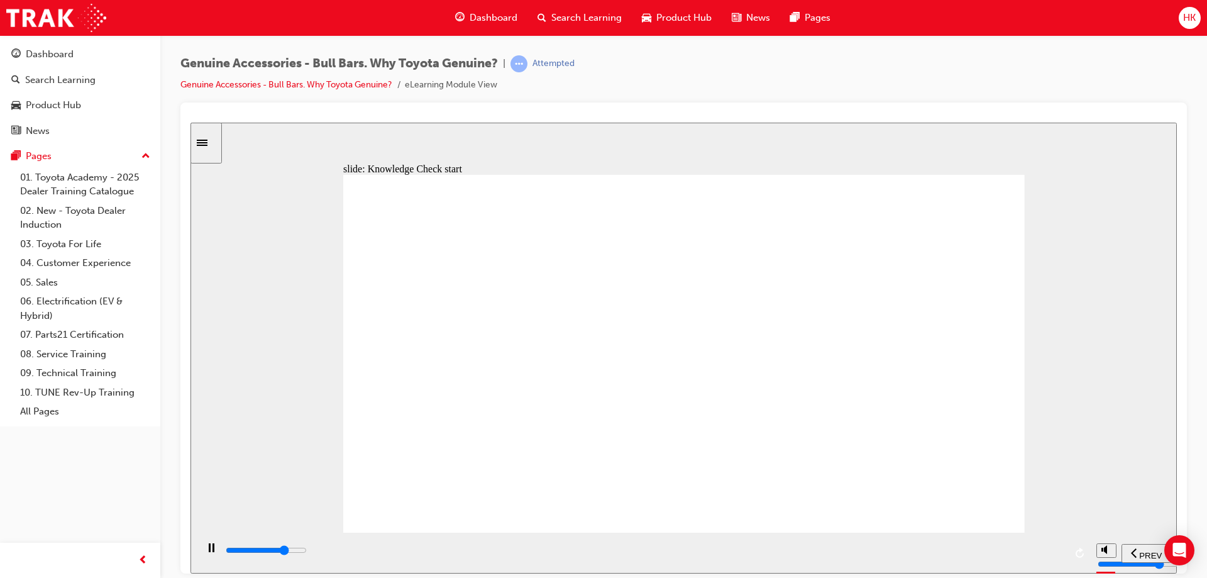
radio input "true"
click at [1145, 551] on span "SUBMIT" at bounding box center [1132, 554] width 31 height 9
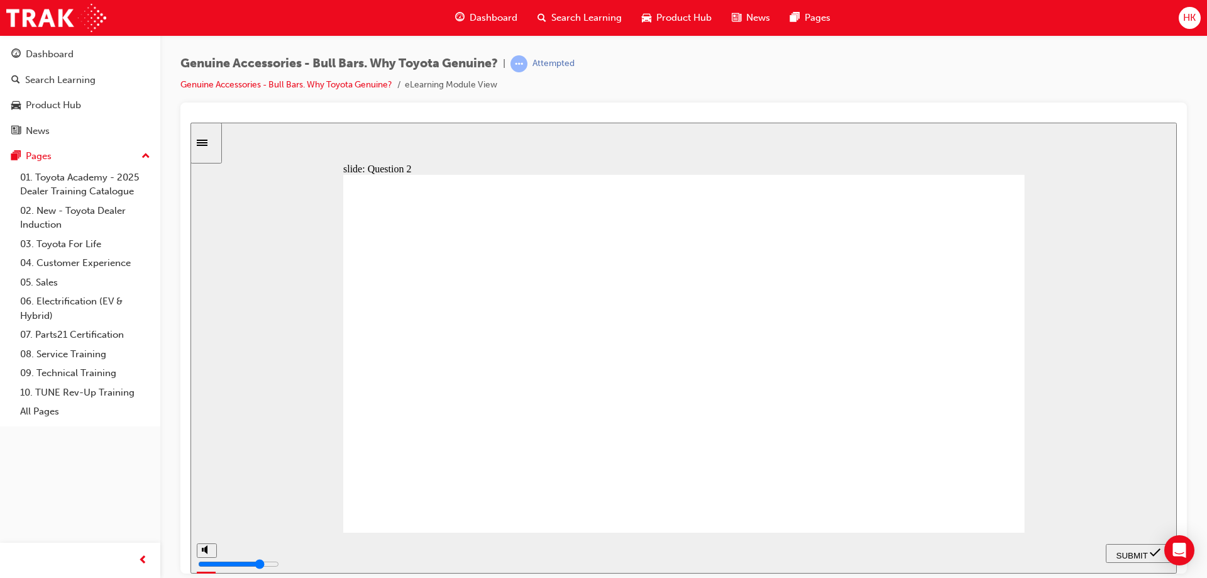
radio input "true"
click at [1128, 551] on span "SUBMIT" at bounding box center [1132, 554] width 31 height 9
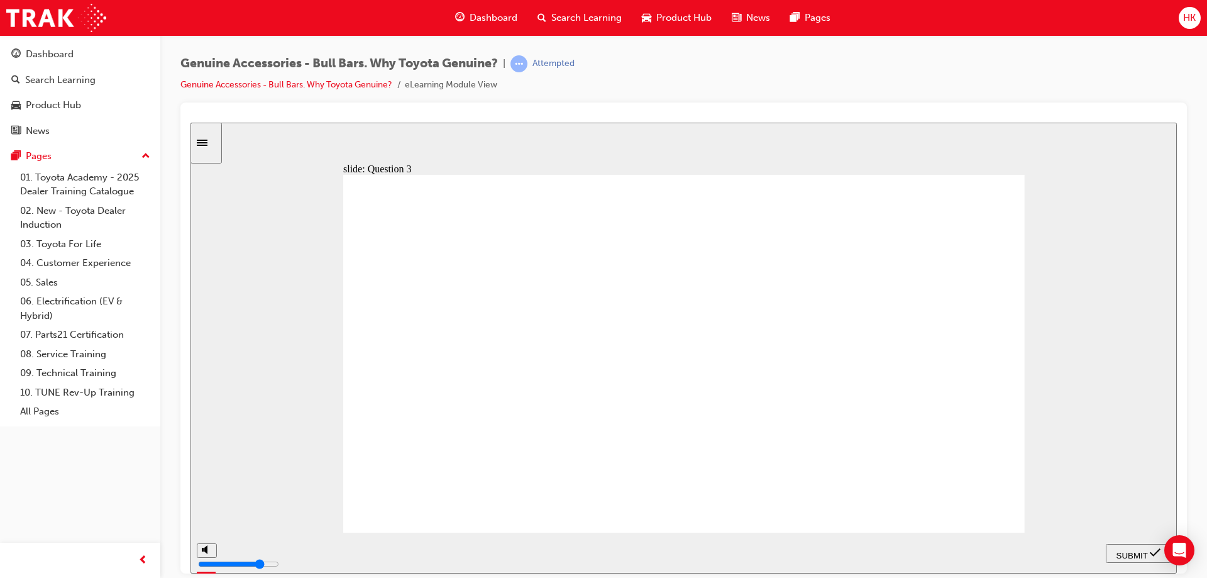
radio input "true"
click at [1134, 550] on span "SUBMIT" at bounding box center [1132, 554] width 31 height 9
radio input "true"
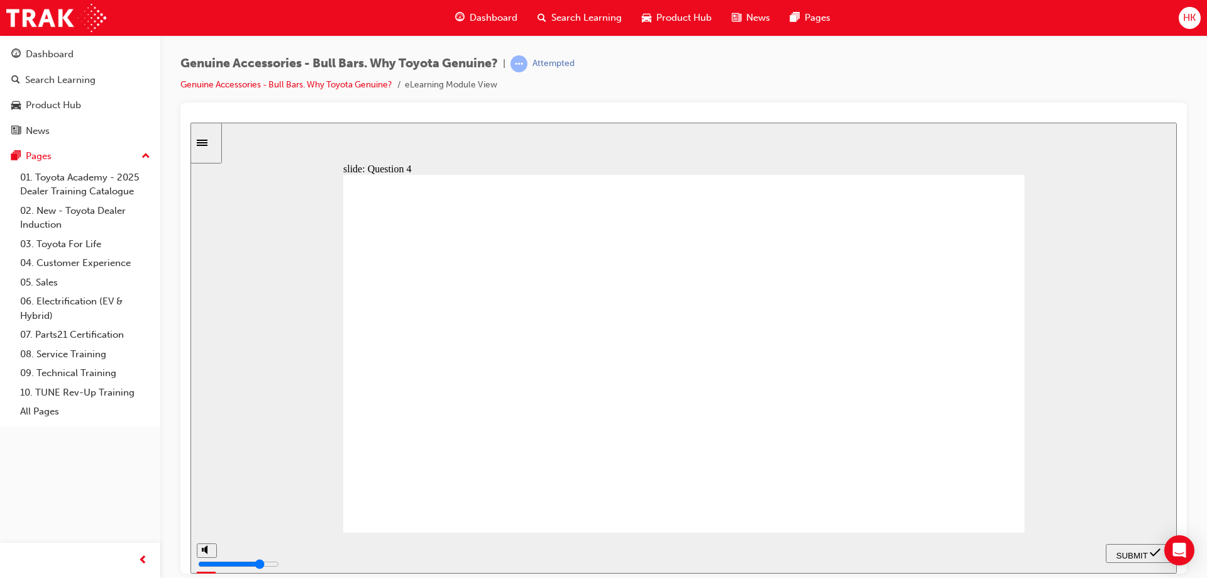
click at [1153, 554] on icon "submit" at bounding box center [1155, 551] width 11 height 11
radio input "true"
click at [1127, 550] on span "SUBMIT" at bounding box center [1132, 554] width 31 height 9
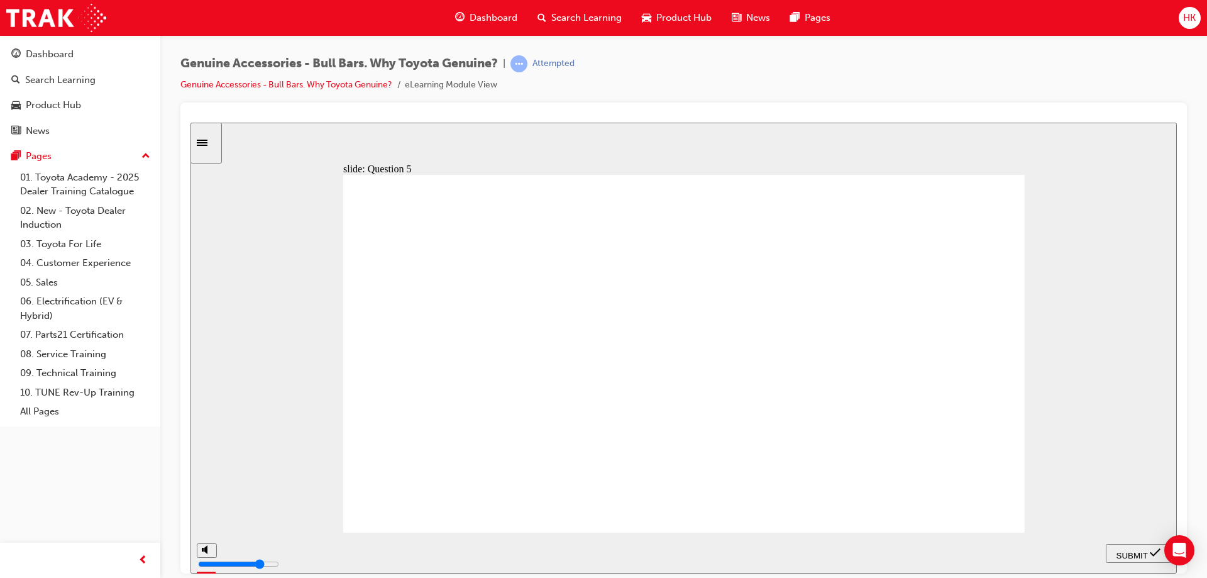
radio input "true"
click at [1123, 553] on span "SUBMIT" at bounding box center [1132, 554] width 31 height 9
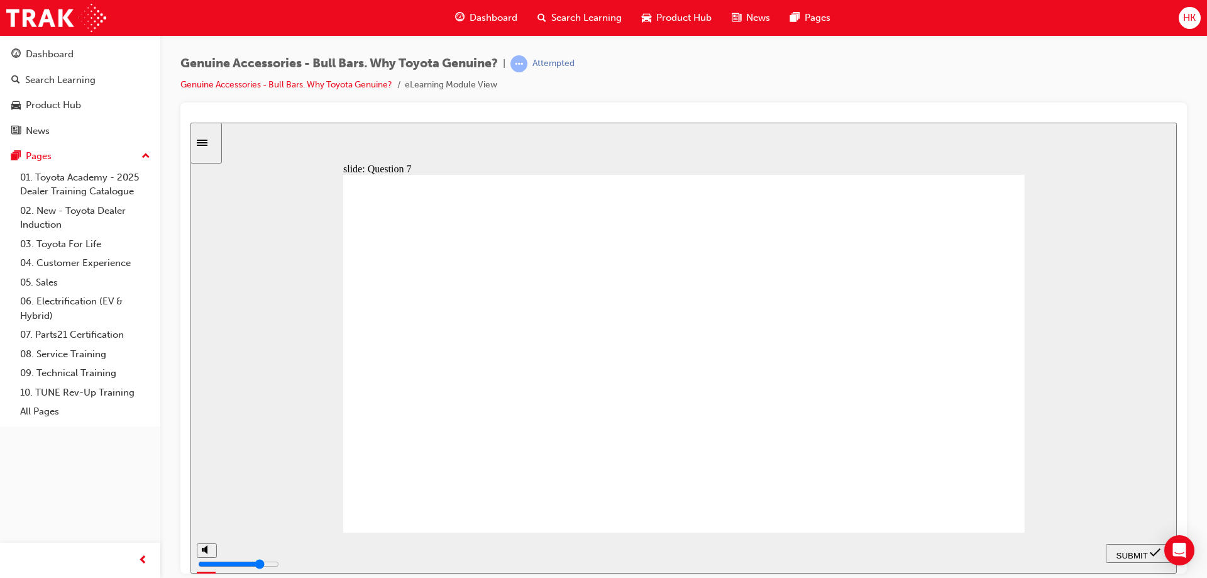
radio input "true"
click at [1133, 553] on span "SUBMIT" at bounding box center [1132, 554] width 31 height 9
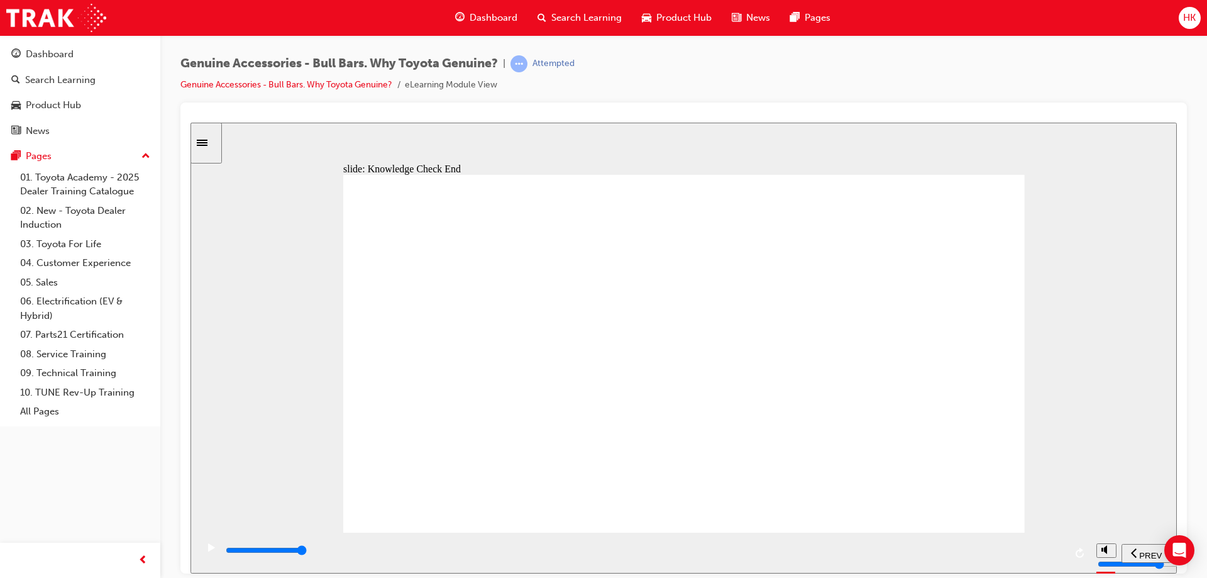
click at [1137, 550] on span "NEXT" at bounding box center [1142, 554] width 22 height 9
click at [1142, 551] on span "NEXT" at bounding box center [1142, 554] width 22 height 9
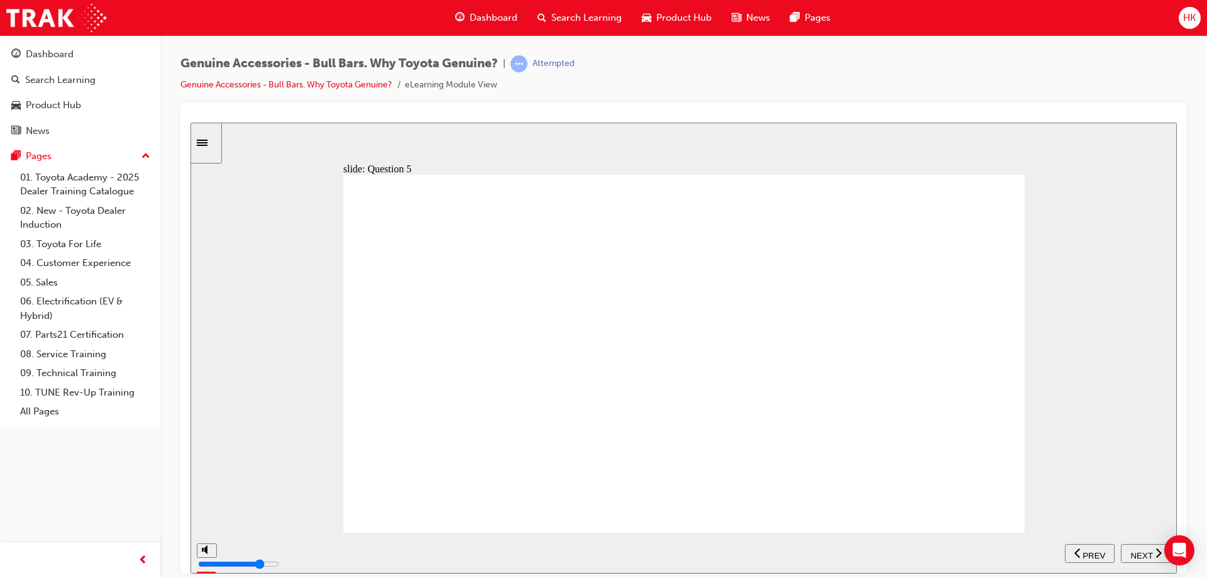
click at [1142, 551] on span "NEXT" at bounding box center [1142, 554] width 22 height 9
type input "23000"
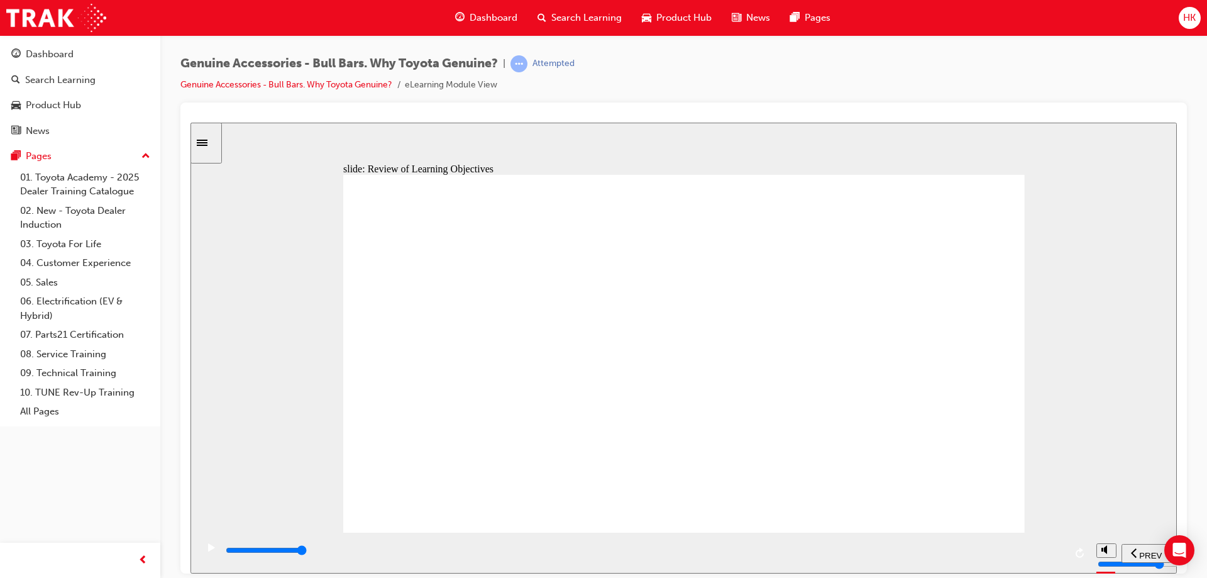
click at [1191, 20] on span "HK" at bounding box center [1190, 18] width 13 height 14
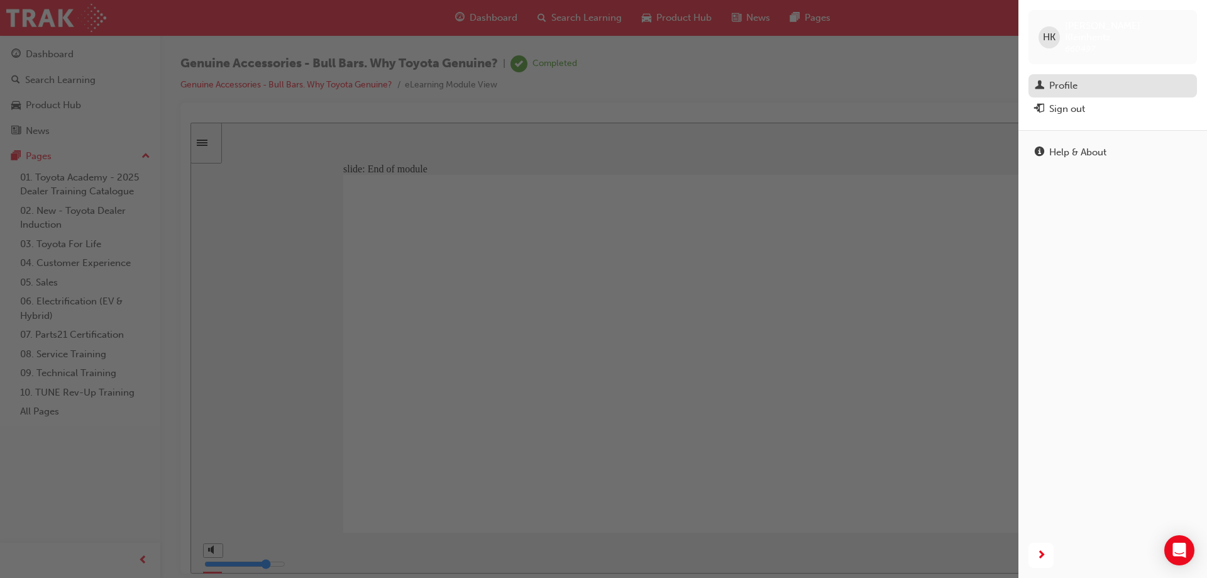
click at [1066, 79] on div "Profile" at bounding box center [1064, 86] width 28 height 14
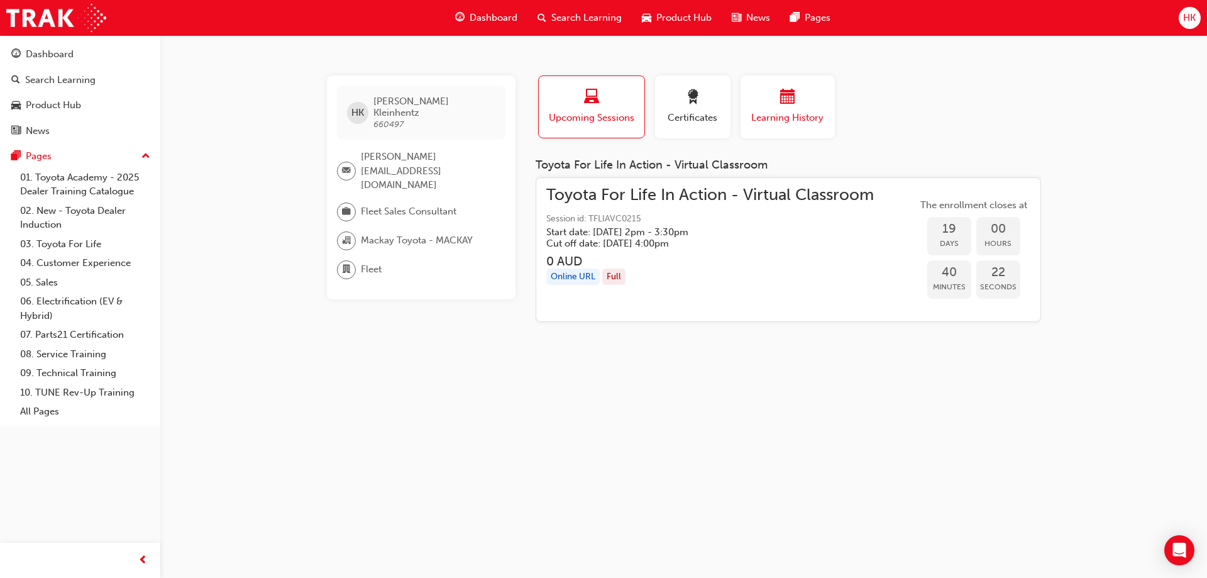
click at [796, 98] on div "button" at bounding box center [787, 98] width 75 height 19
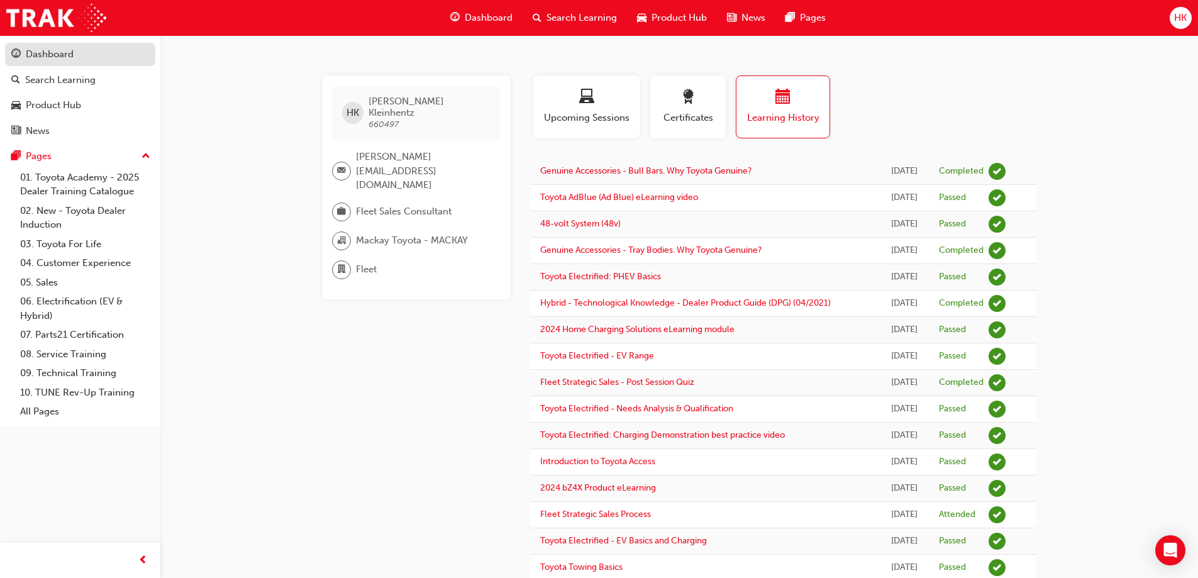
click at [50, 56] on div "Dashboard" at bounding box center [50, 54] width 48 height 14
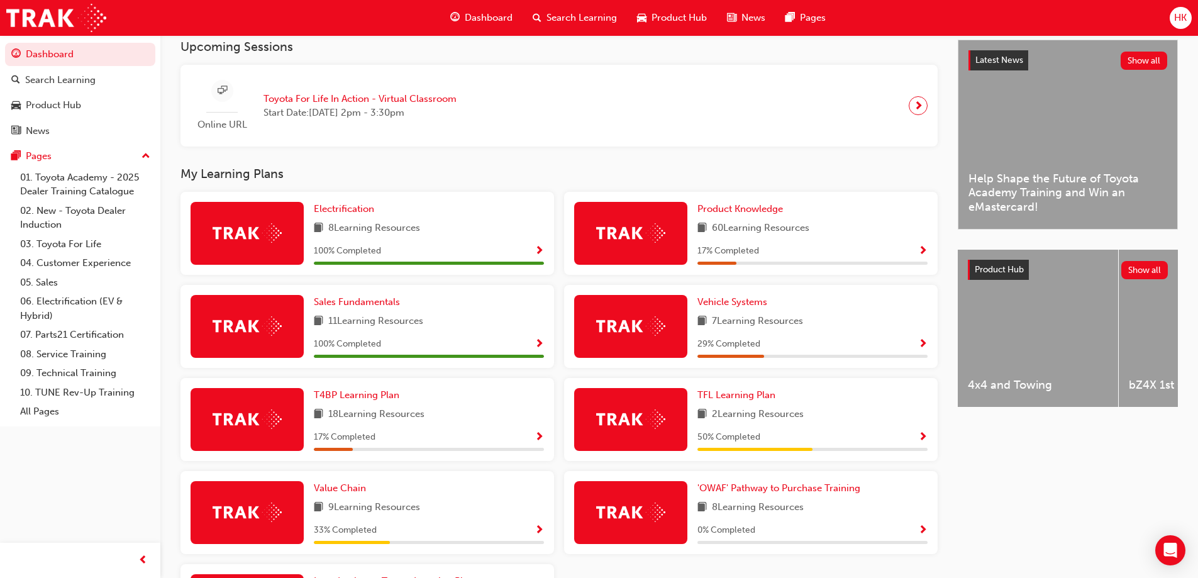
scroll to position [252, 0]
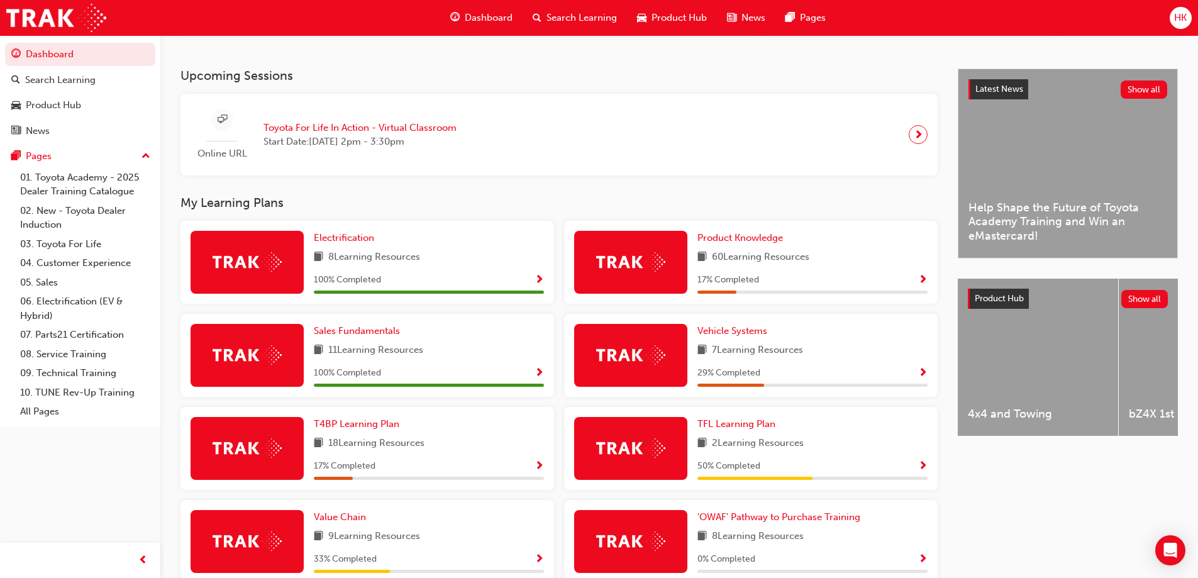
click at [1181, 21] on span "HK" at bounding box center [1180, 18] width 13 height 14
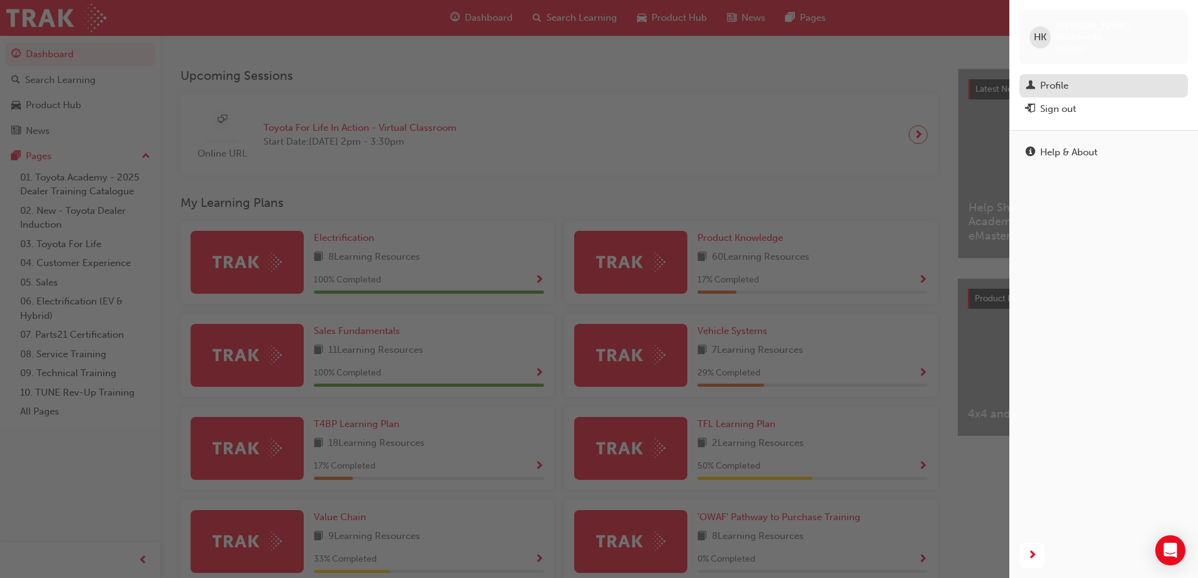
click at [1050, 79] on div "Profile" at bounding box center [1054, 86] width 28 height 14
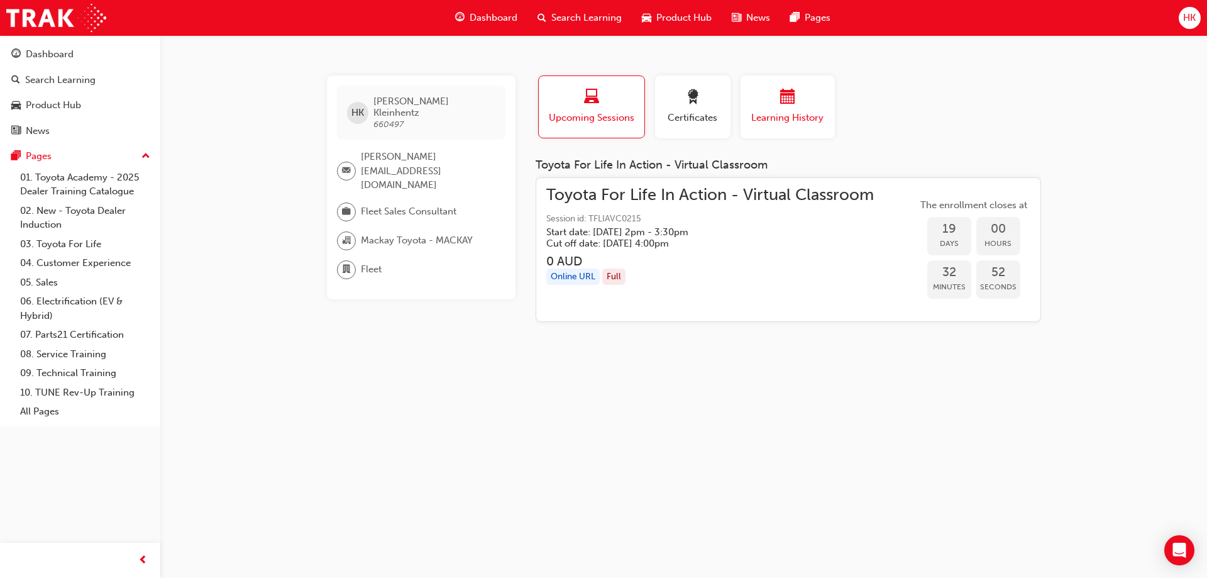
click at [765, 103] on div "button" at bounding box center [787, 98] width 75 height 19
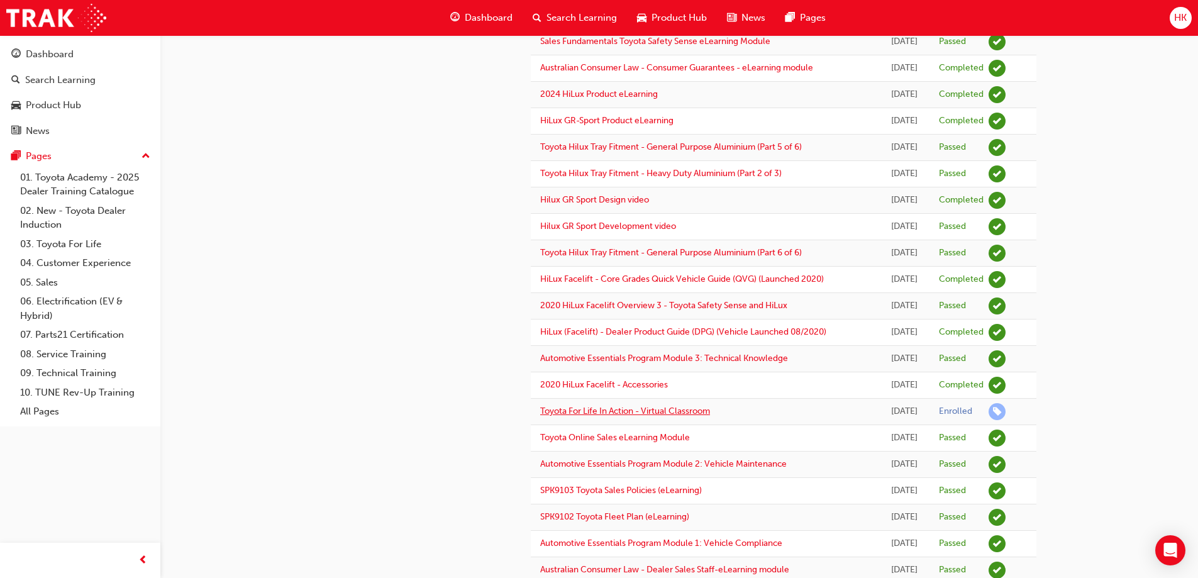
scroll to position [773, 0]
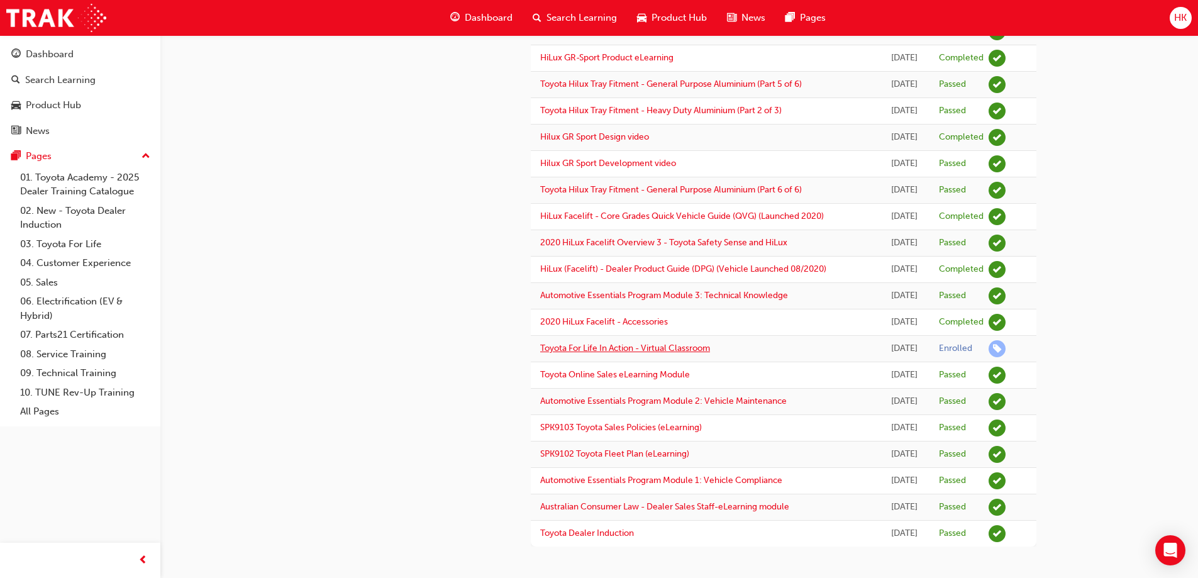
click at [570, 348] on link "Toyota For Life In Action - Virtual Classroom" at bounding box center [625, 348] width 170 height 11
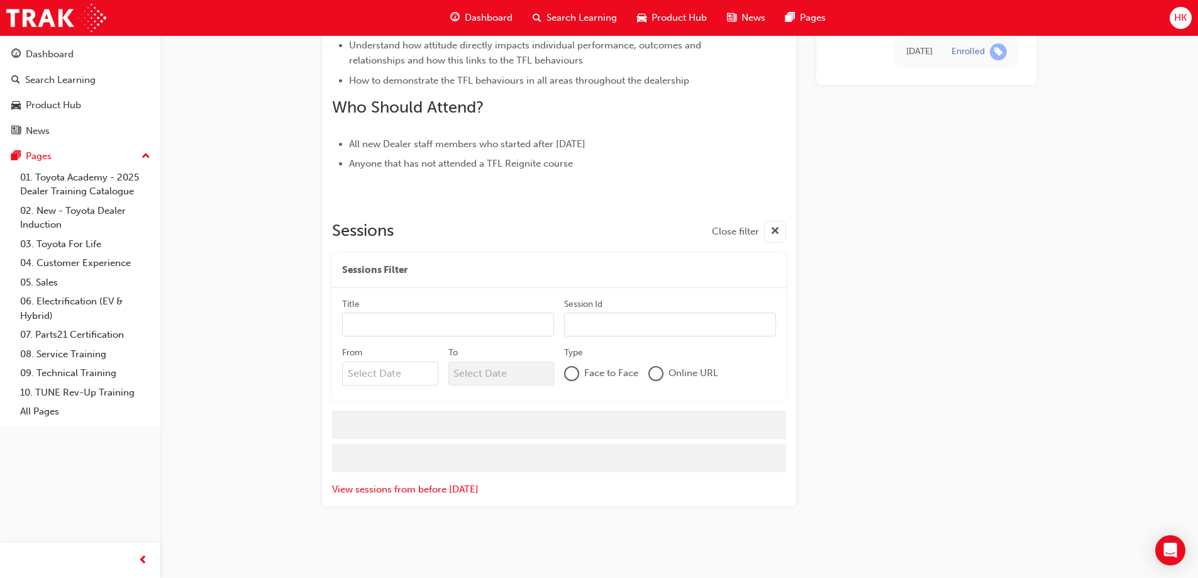
scroll to position [773, 0]
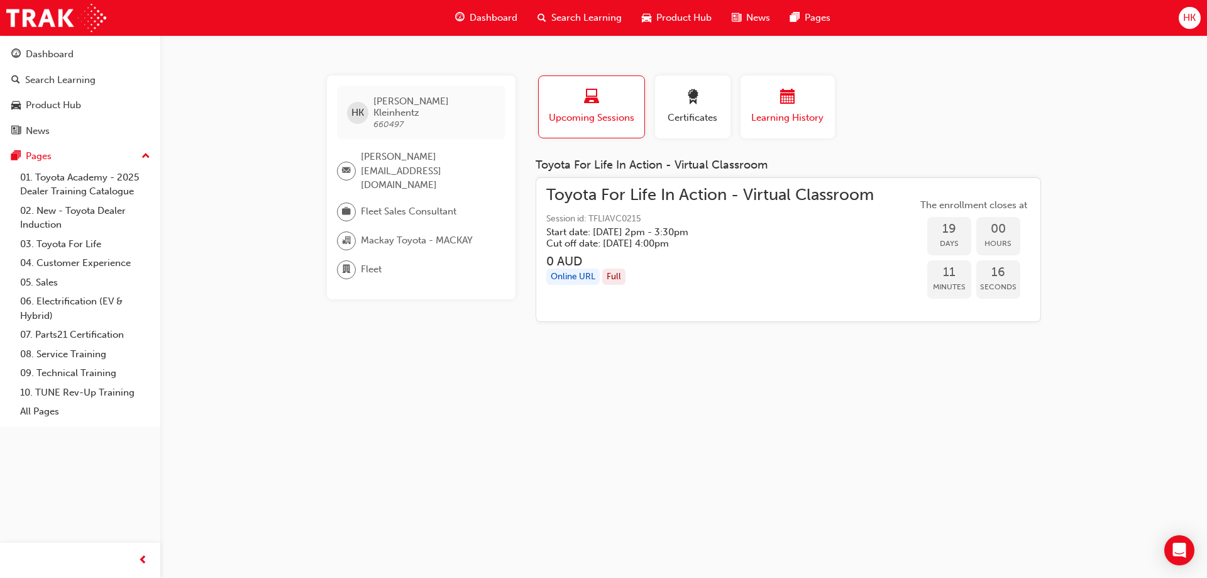
click at [787, 101] on span "calendar-icon" at bounding box center [787, 97] width 15 height 17
